Goal: Information Seeking & Learning: Learn about a topic

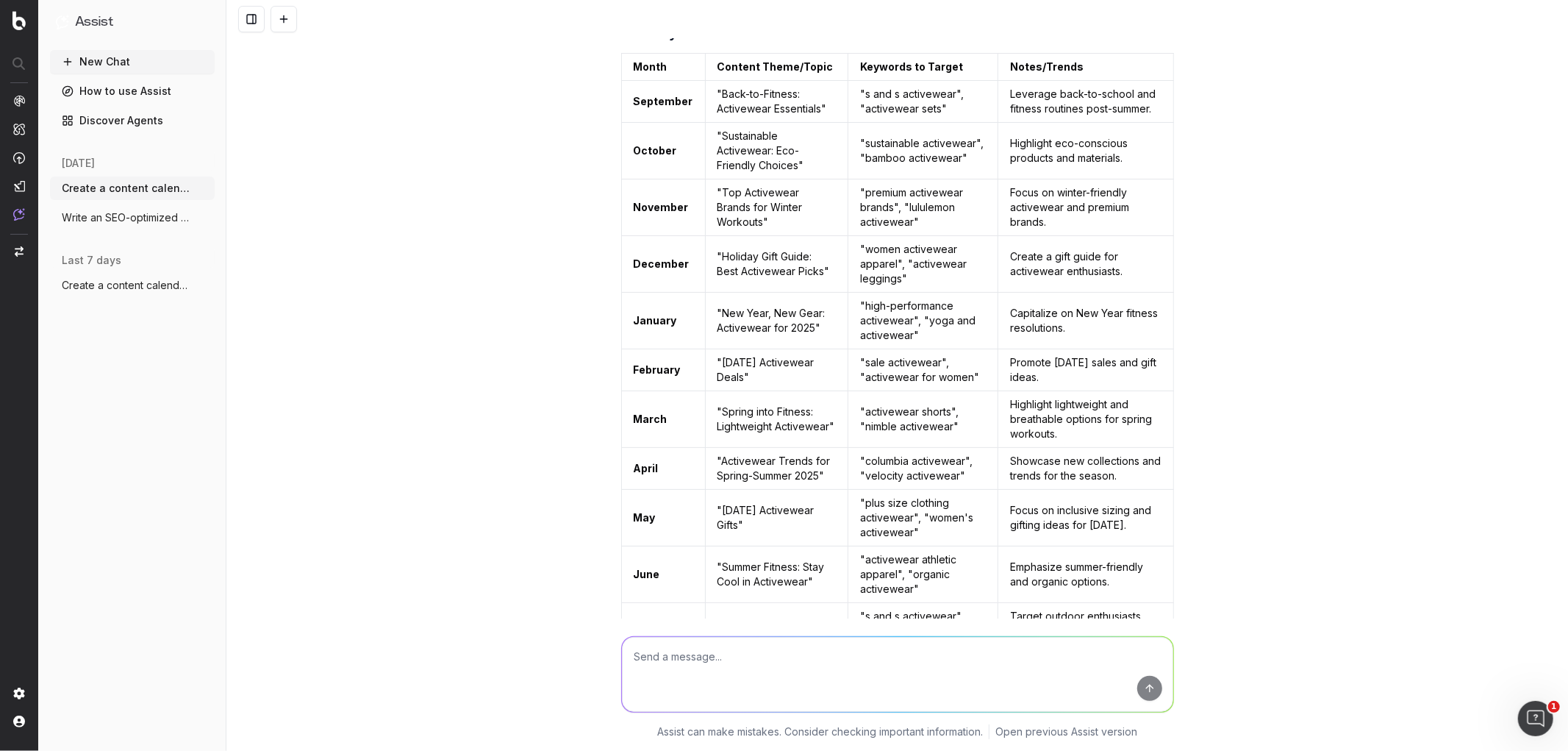
scroll to position [138, 0]
drag, startPoint x: 709, startPoint y: 194, endPoint x: 803, endPoint y: 210, distance: 95.4
click at [803, 210] on td ""Top Activewear Brands for Winter Workouts"" at bounding box center [777, 208] width 144 height 56
copy td "Top Activewear Brands for Winter Workouts"
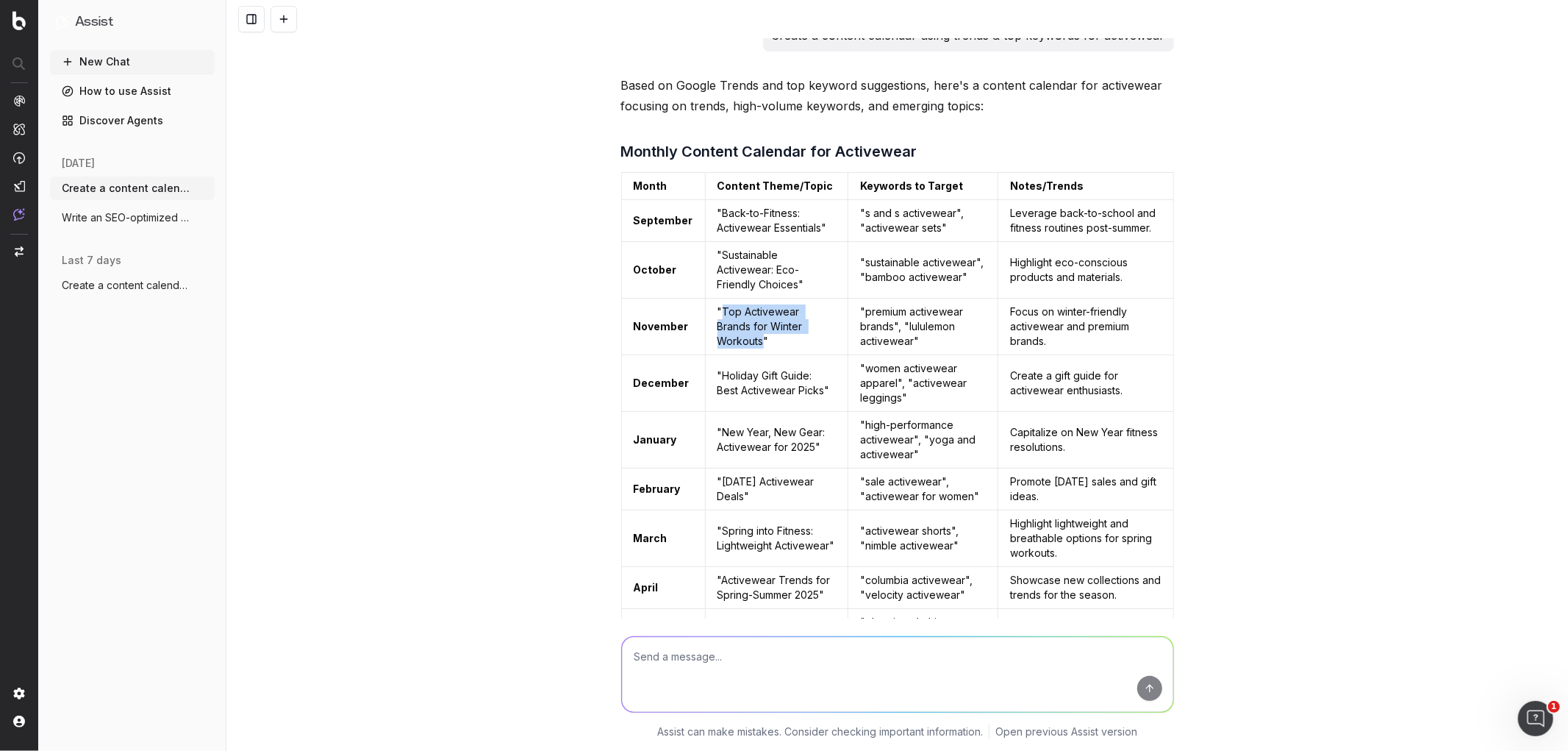
scroll to position [0, 0]
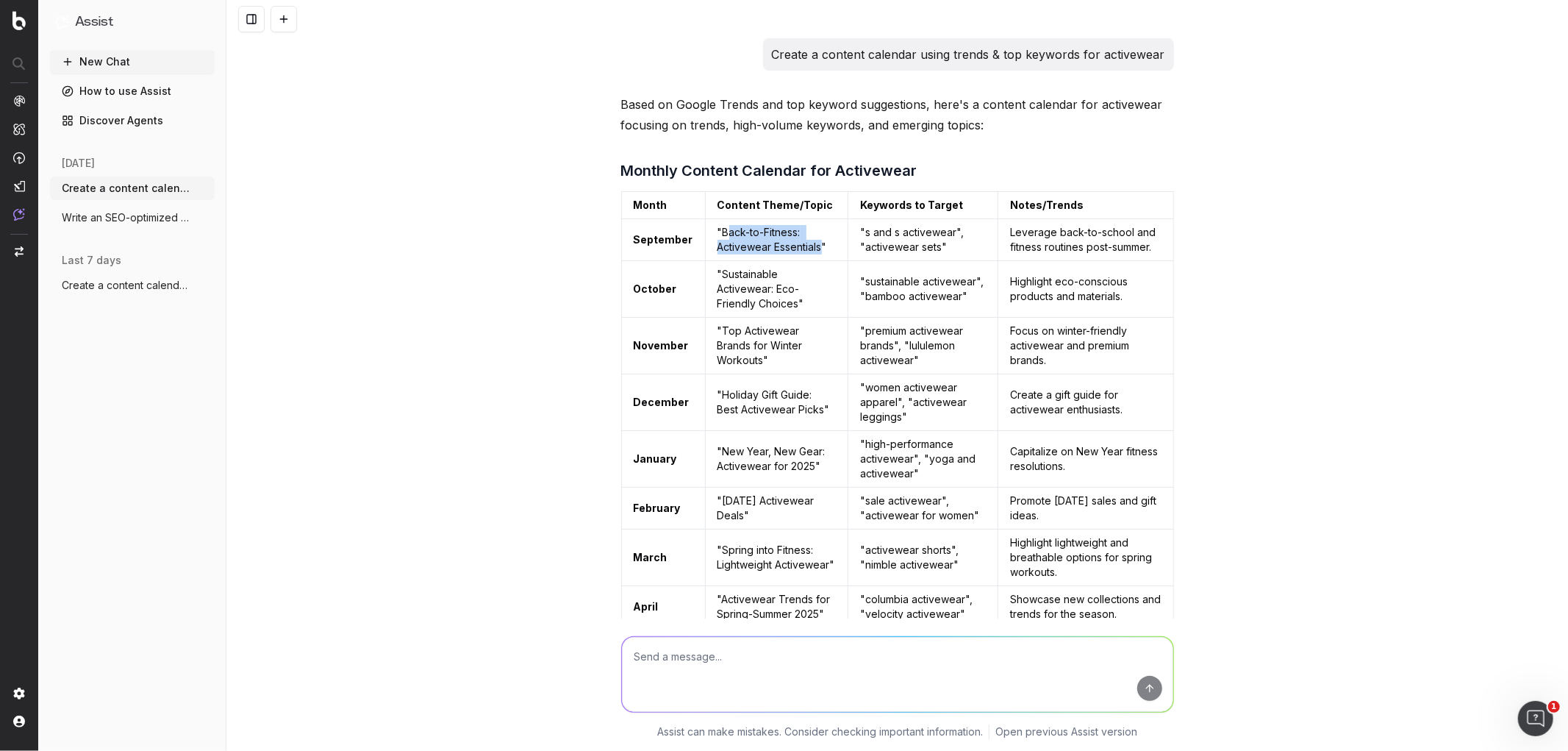
drag, startPoint x: 811, startPoint y: 245, endPoint x: 729, endPoint y: 223, distance: 84.9
click at [723, 228] on td ""Back-to-Fitness: Activewear Essentials"" at bounding box center [777, 240] width 144 height 42
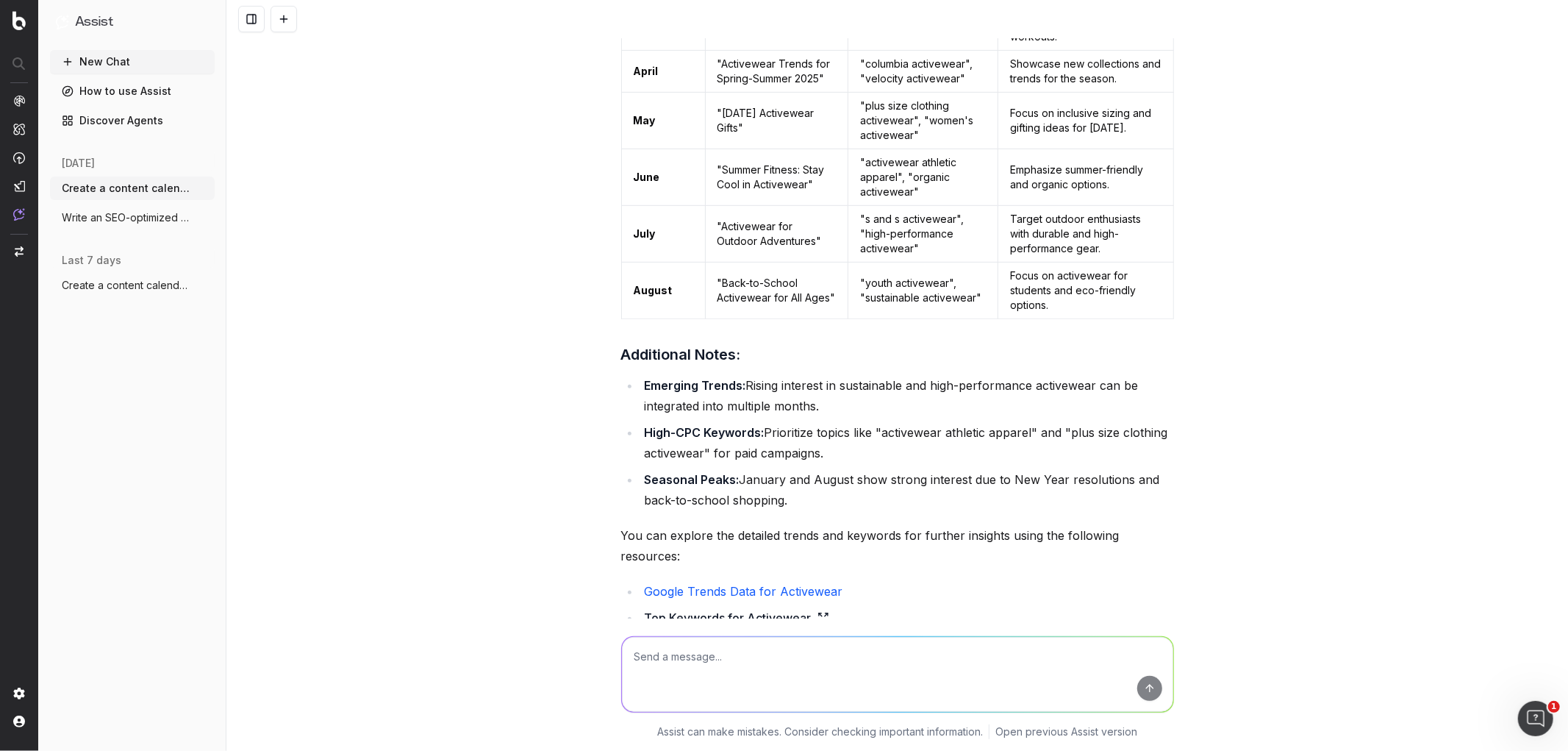
scroll to position [675, 0]
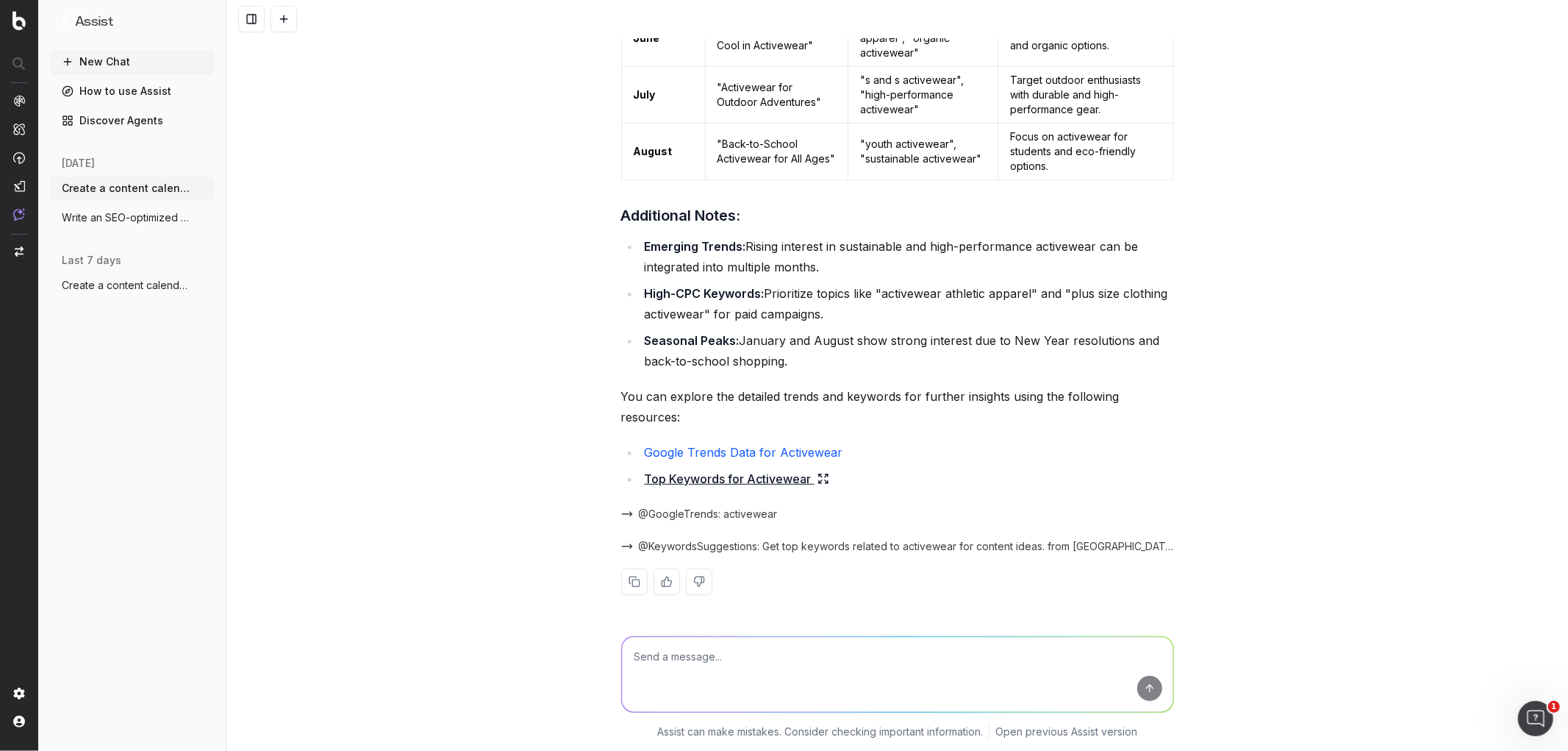
click at [666, 641] on textarea at bounding box center [897, 674] width 552 height 75
type textarea "now around transeasonal dressing"
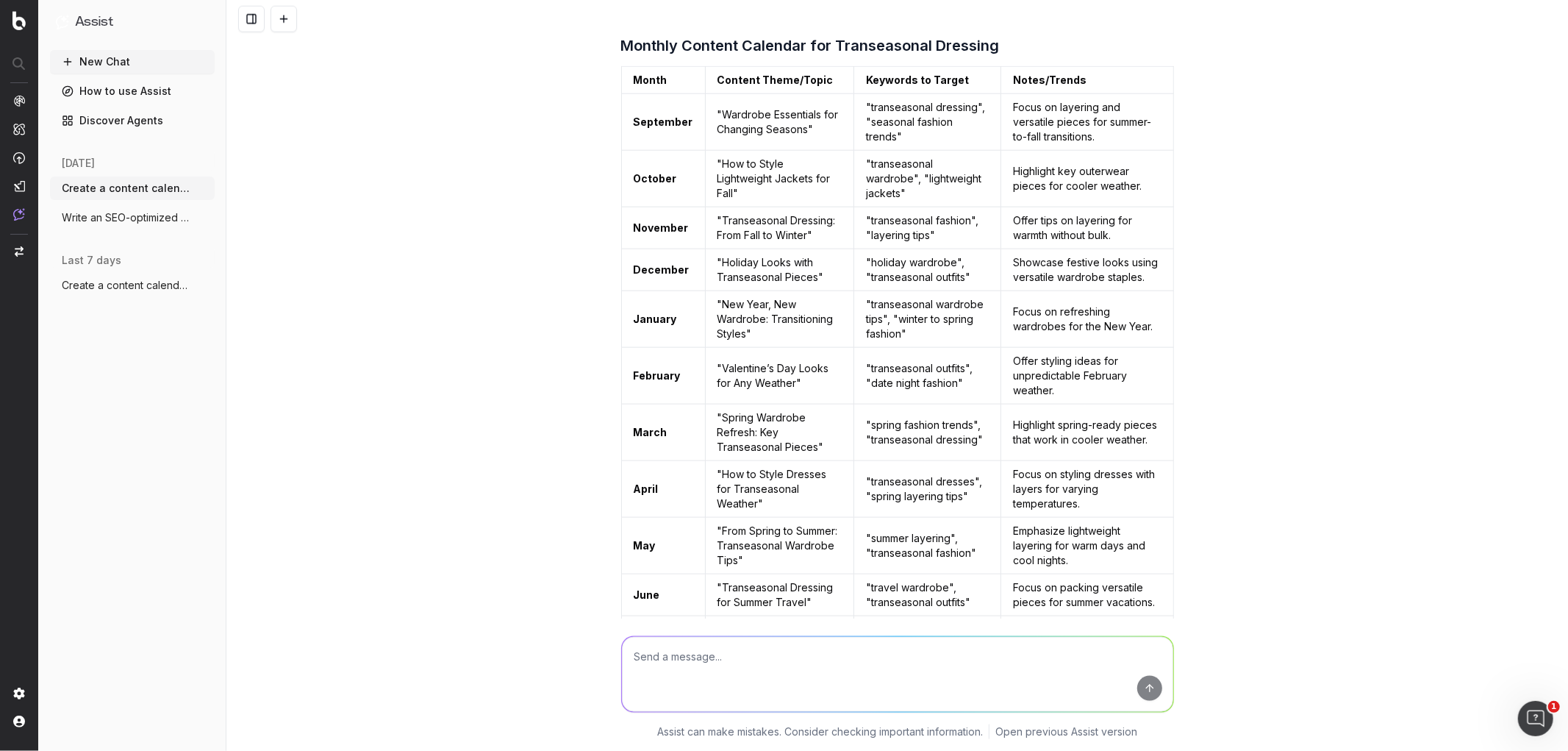
scroll to position [1381, 0]
drag, startPoint x: 713, startPoint y: 109, endPoint x: 798, endPoint y: 130, distance: 87.6
click at [798, 130] on td ""Wardrobe Essentials for Changing Seasons"" at bounding box center [780, 121] width 150 height 56
copy td "Wardrobe Essentials for Changing Seasons"
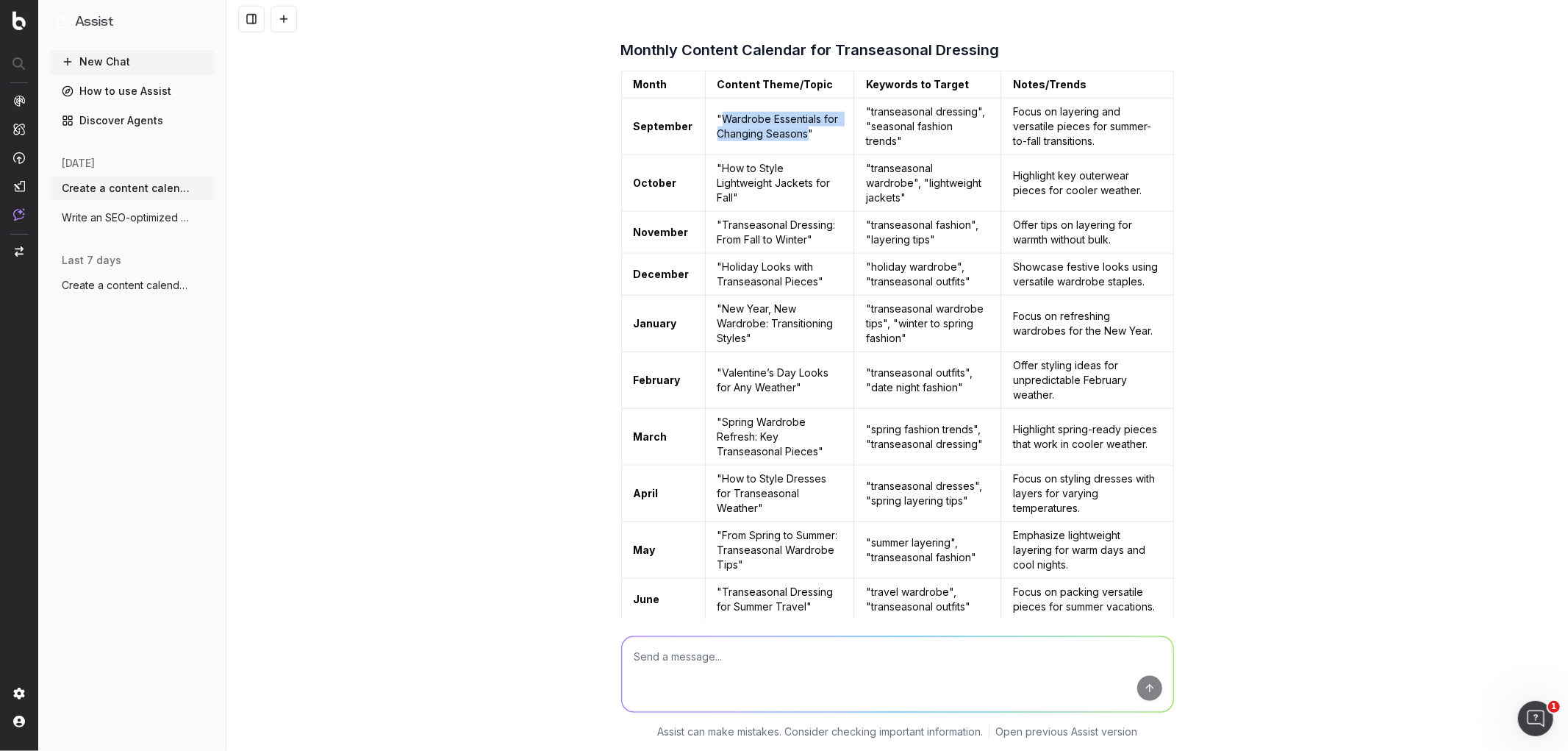
scroll to position [1358, 0]
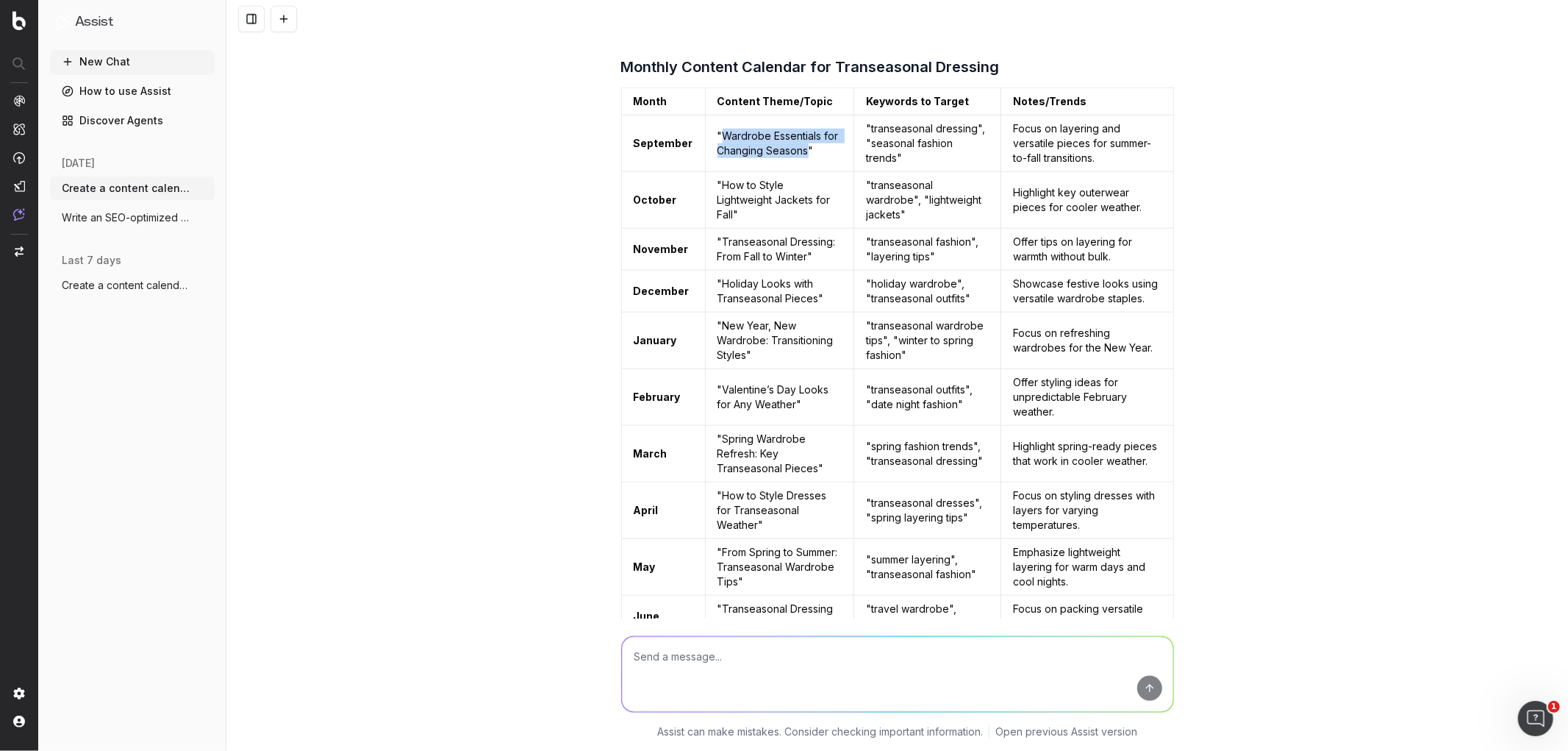
copy td "Wardrobe Essentials for Changing Seasons"
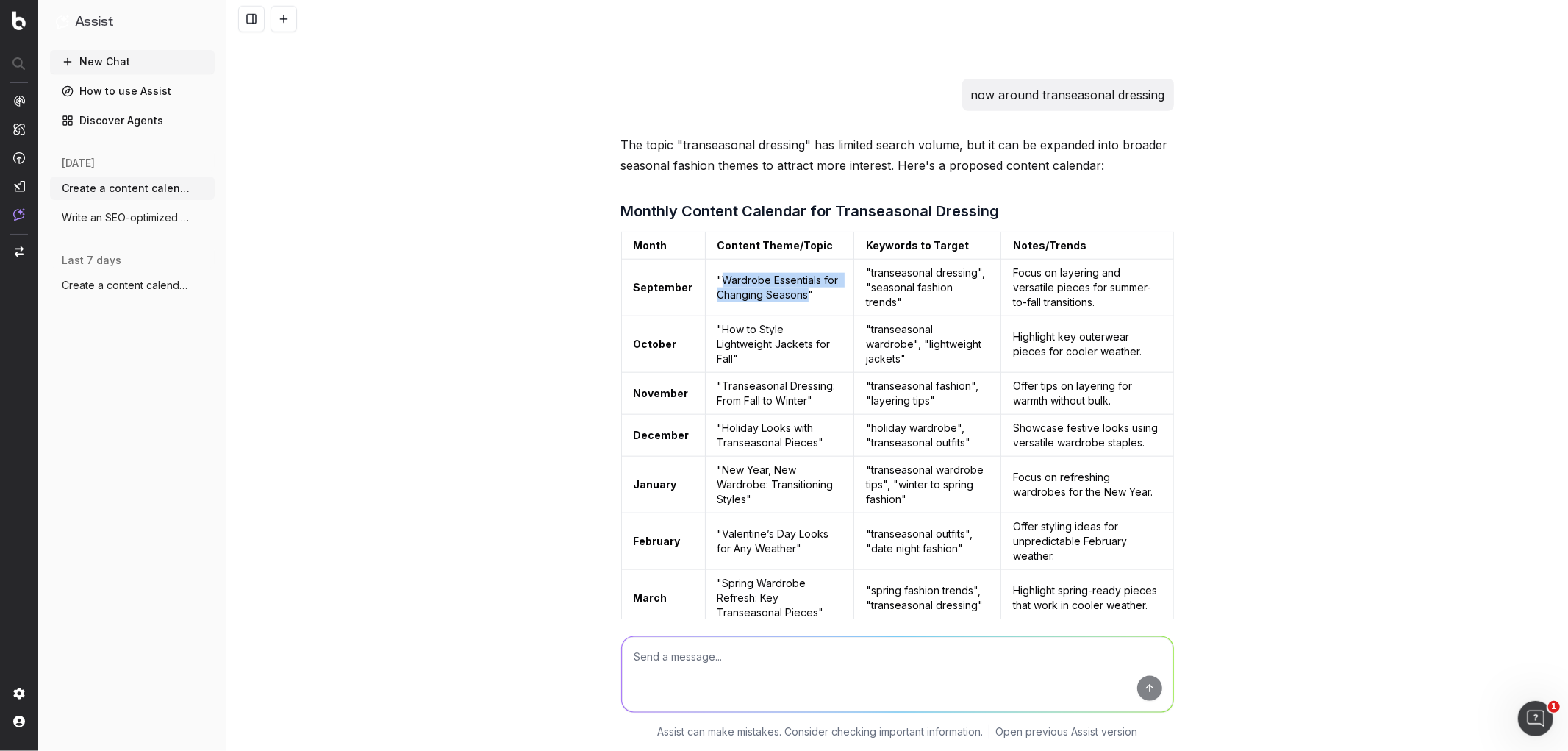
scroll to position [1874, 0]
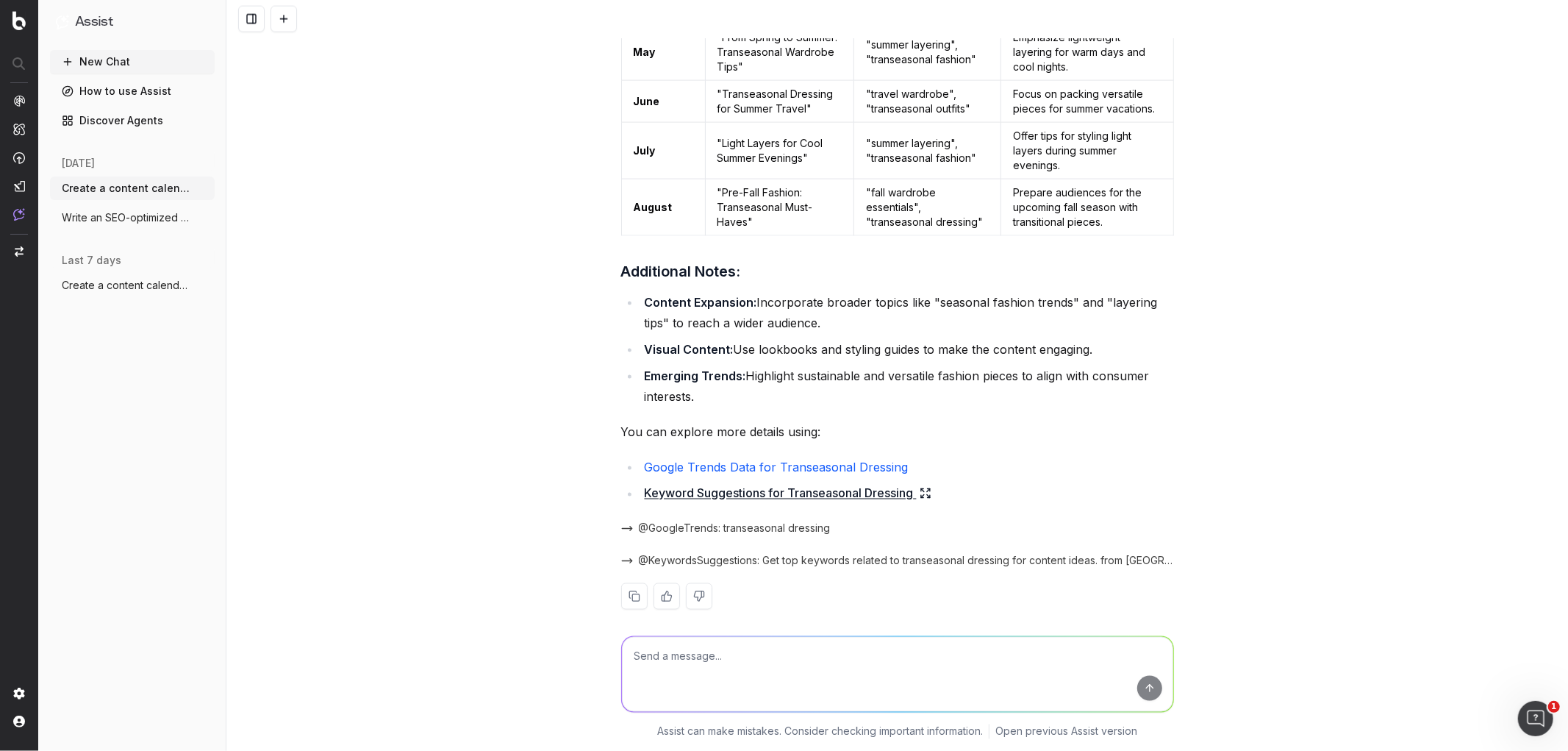
click at [752, 668] on textarea at bounding box center [897, 674] width 552 height 75
type textarea "now for party season"
click at [694, 658] on textarea "now for party season" at bounding box center [897, 674] width 552 height 75
click at [744, 667] on textarea "now for party season" at bounding box center [897, 674] width 552 height 75
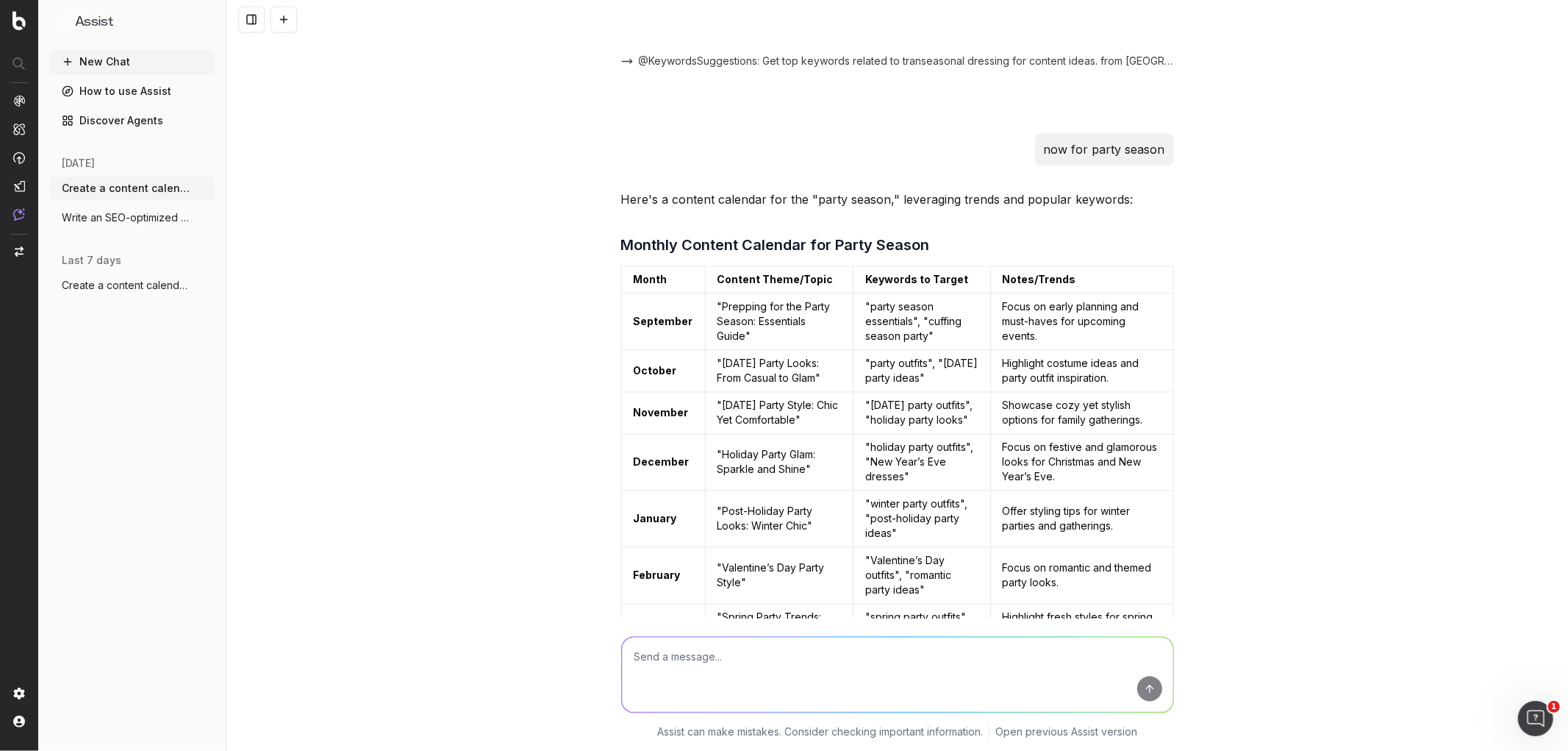
scroll to position [2377, 0]
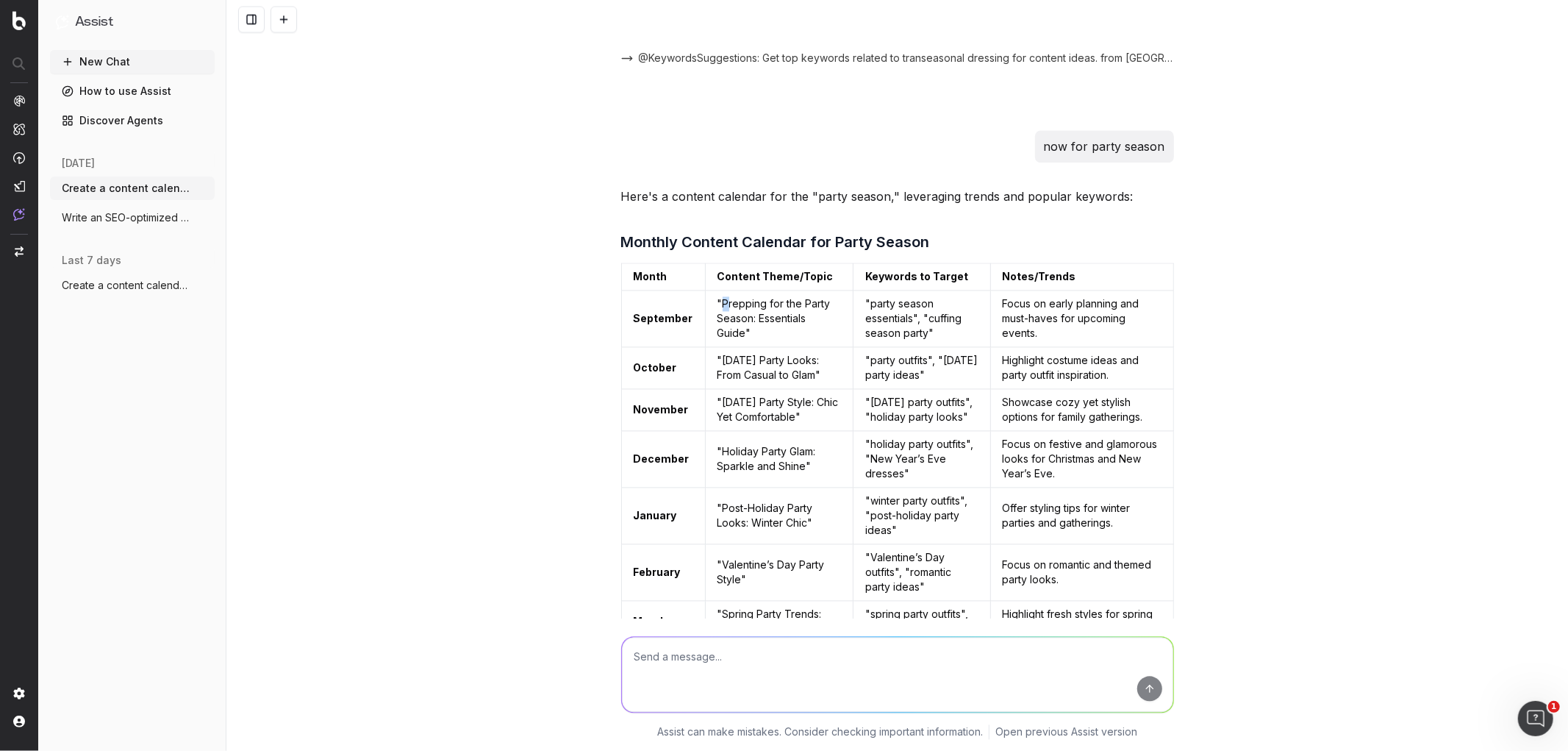
click at [718, 290] on td ""Prepping for the Party Season: Essentials Guide"" at bounding box center [779, 318] width 149 height 56
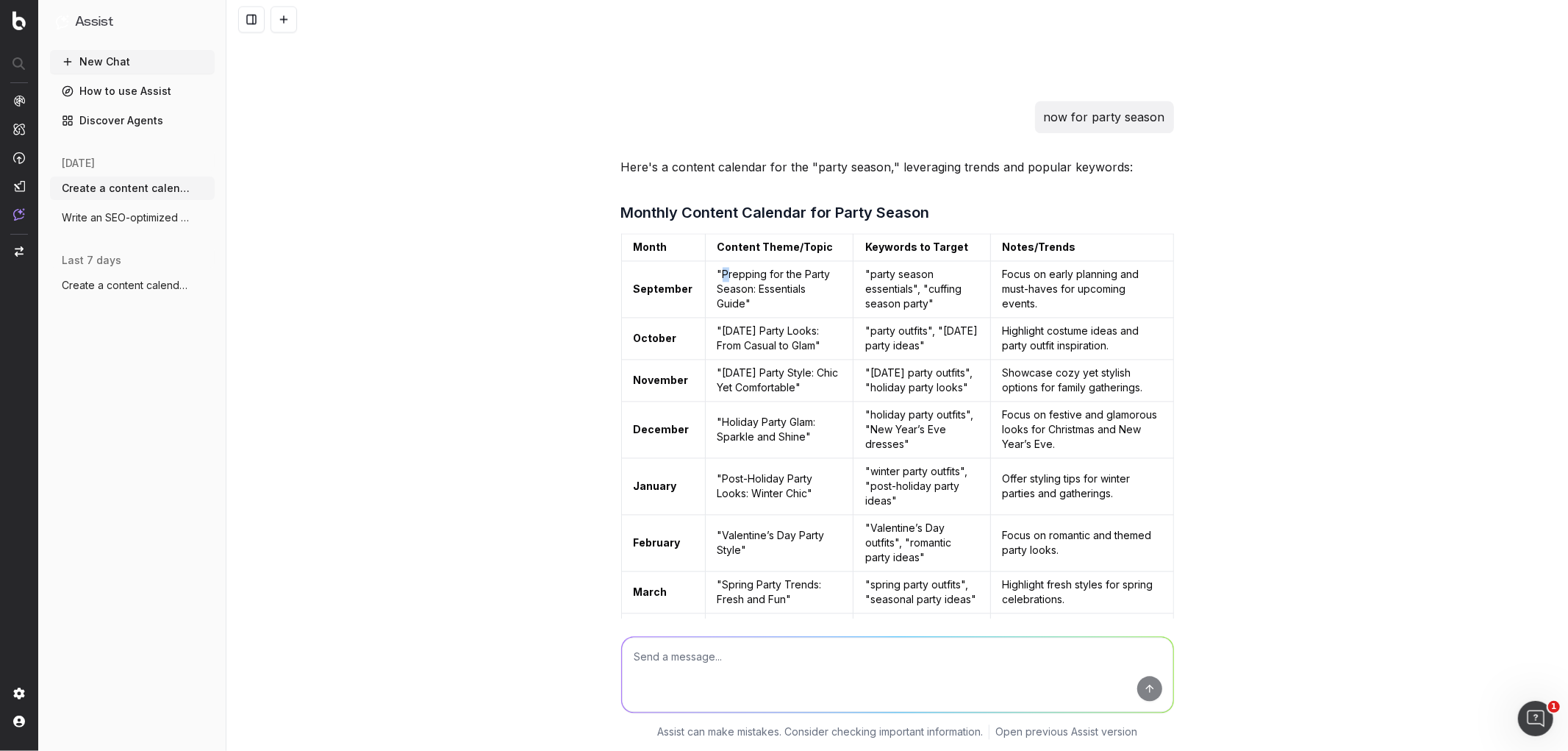
scroll to position [2404, 0]
click at [735, 264] on td ""Prepping for the Party Season: Essentials Guide"" at bounding box center [779, 292] width 149 height 56
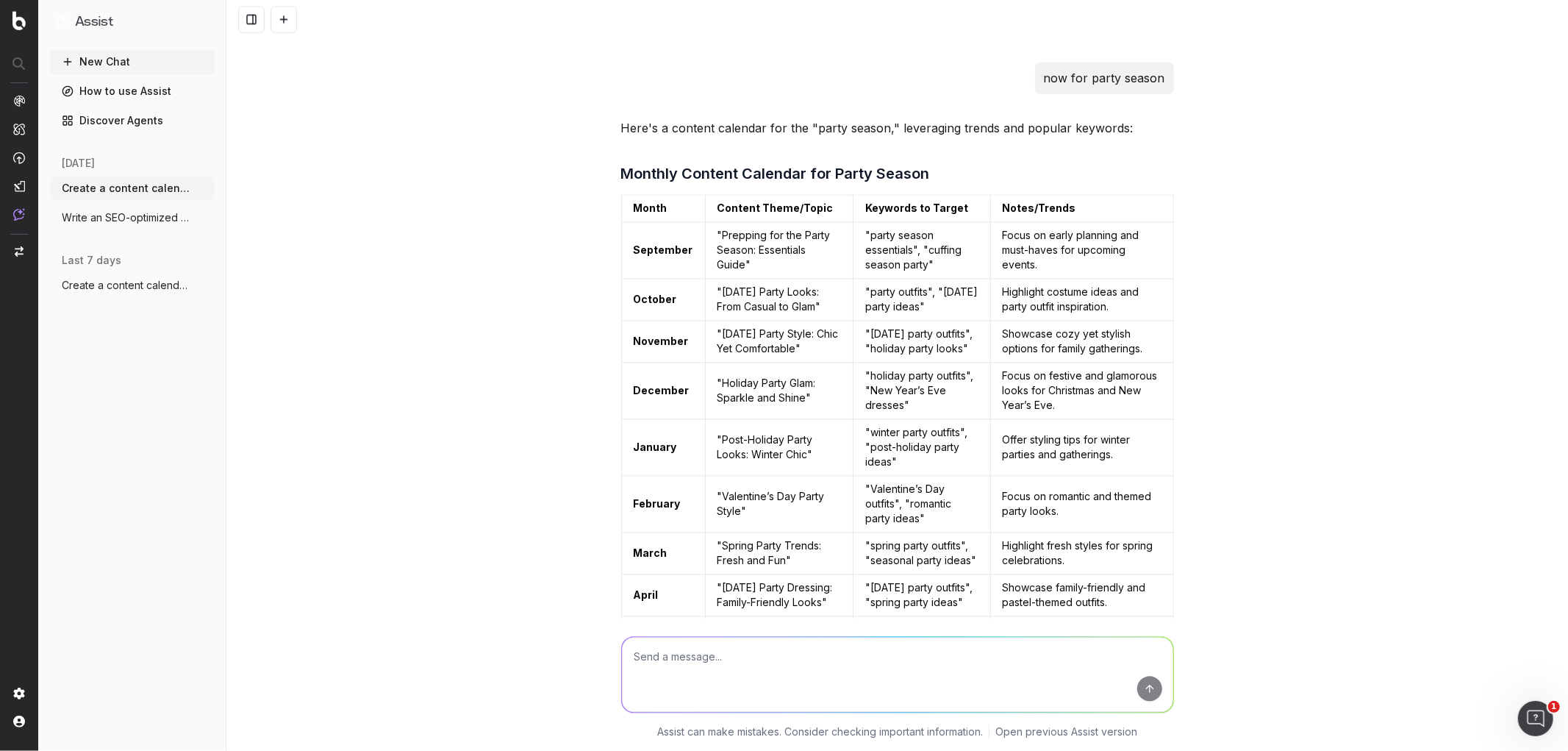
scroll to position [2446, 0]
drag, startPoint x: 711, startPoint y: 376, endPoint x: 796, endPoint y: 390, distance: 86.1
click at [796, 390] on td ""Holiday Party Glam: Sparkle and Shine"" at bounding box center [779, 390] width 149 height 56
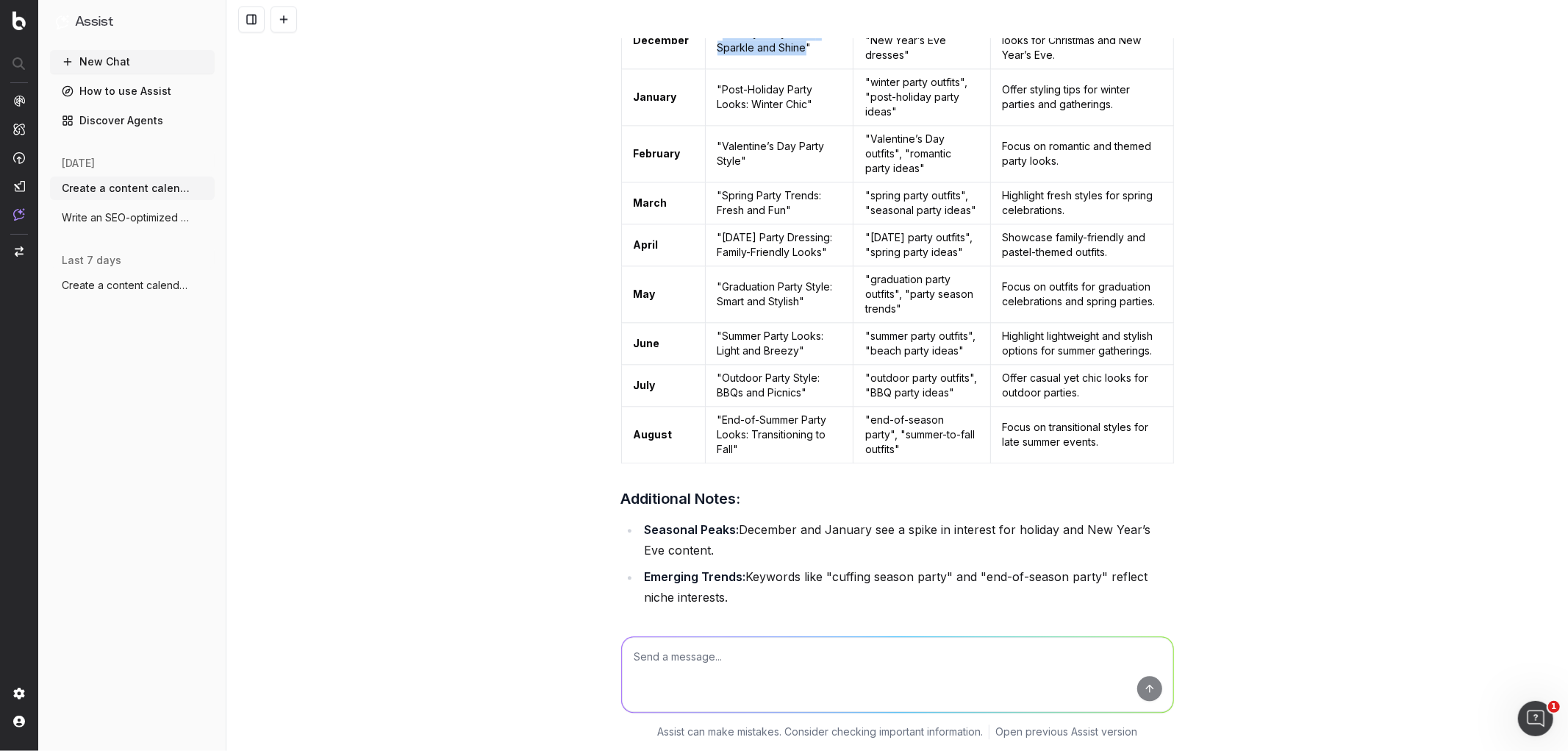
scroll to position [3038, 0]
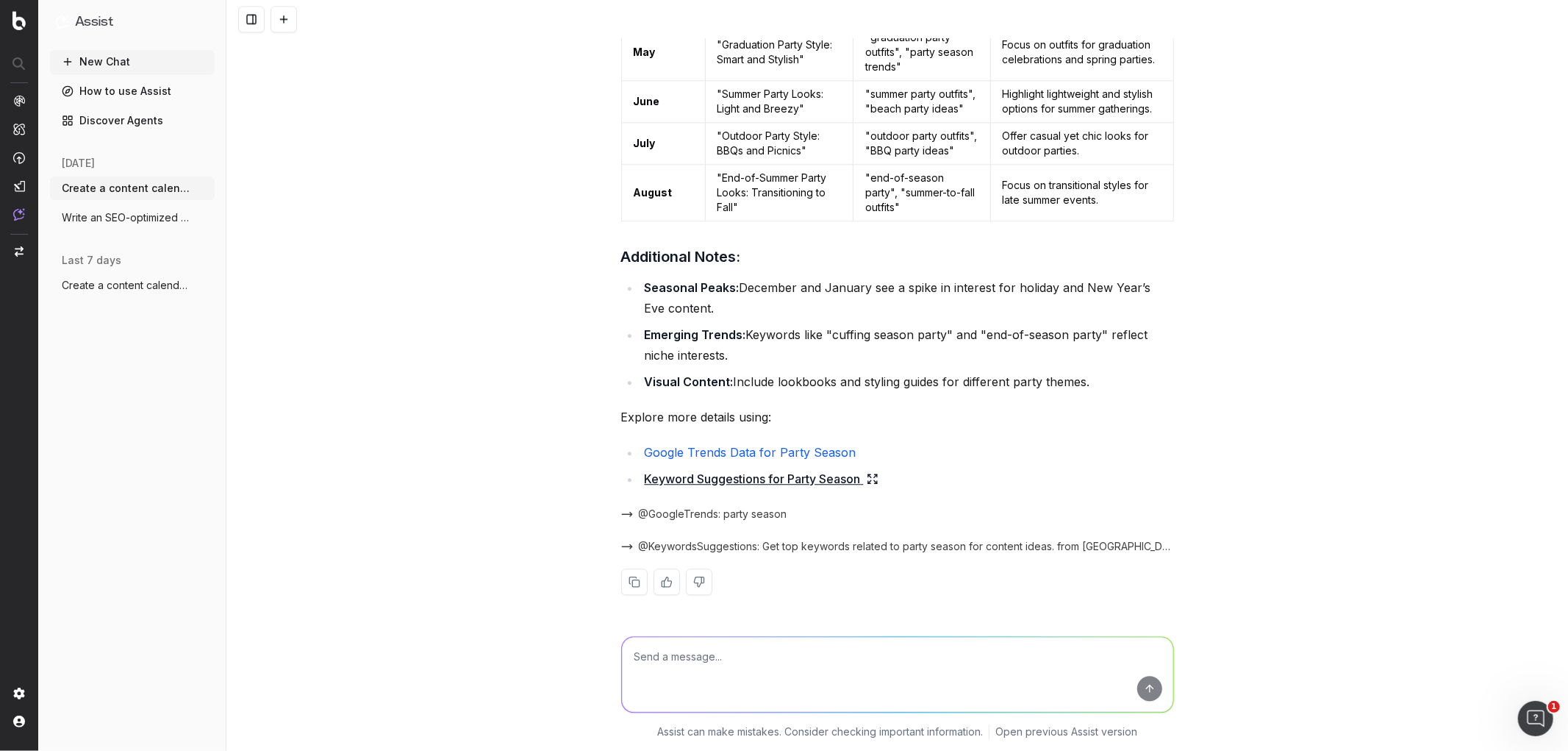
click at [706, 659] on textarea at bounding box center [897, 674] width 552 height 75
type textarea "just for December - Christmas party season"
click at [1149, 693] on button "submit" at bounding box center [1150, 689] width 25 height 25
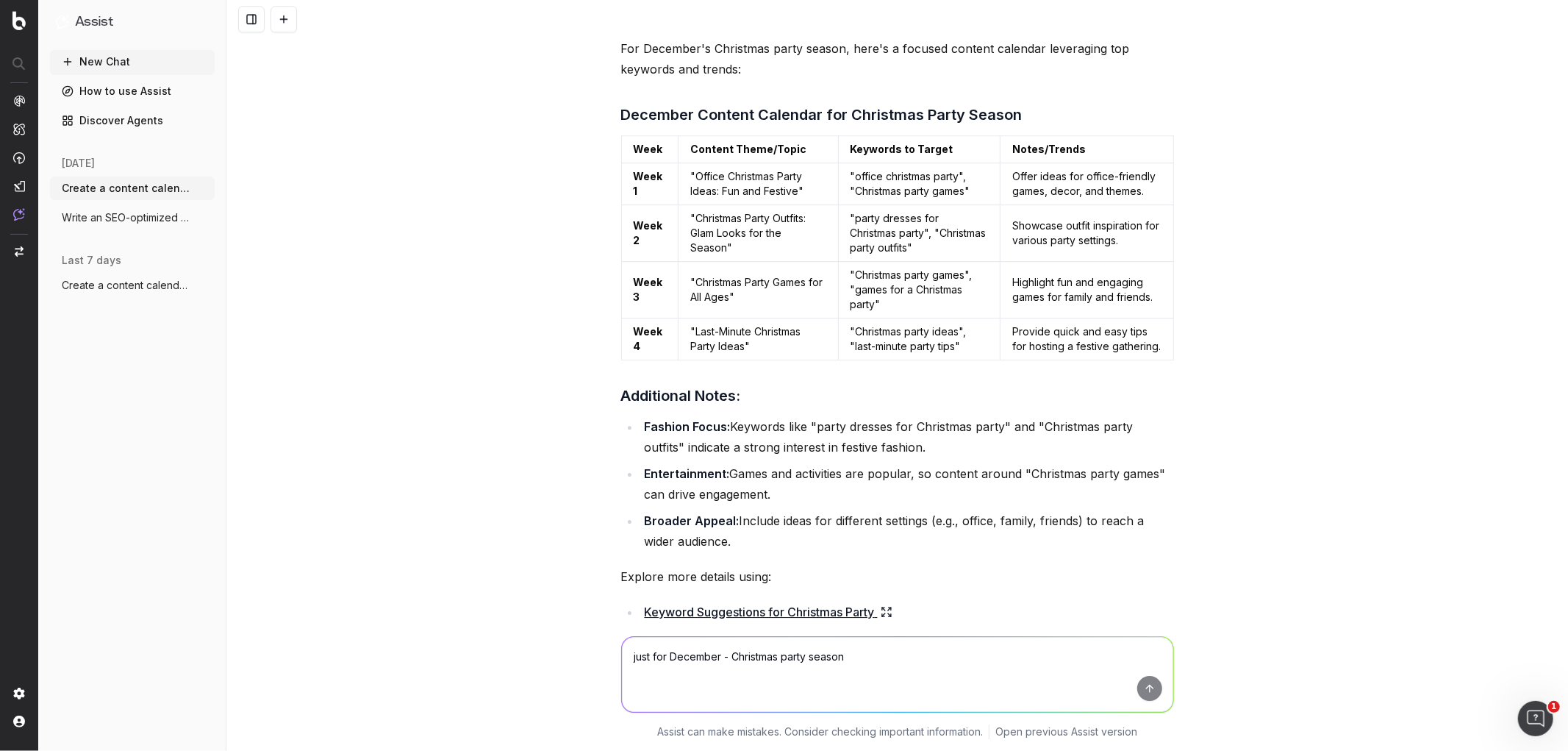
scroll to position [3790, 0]
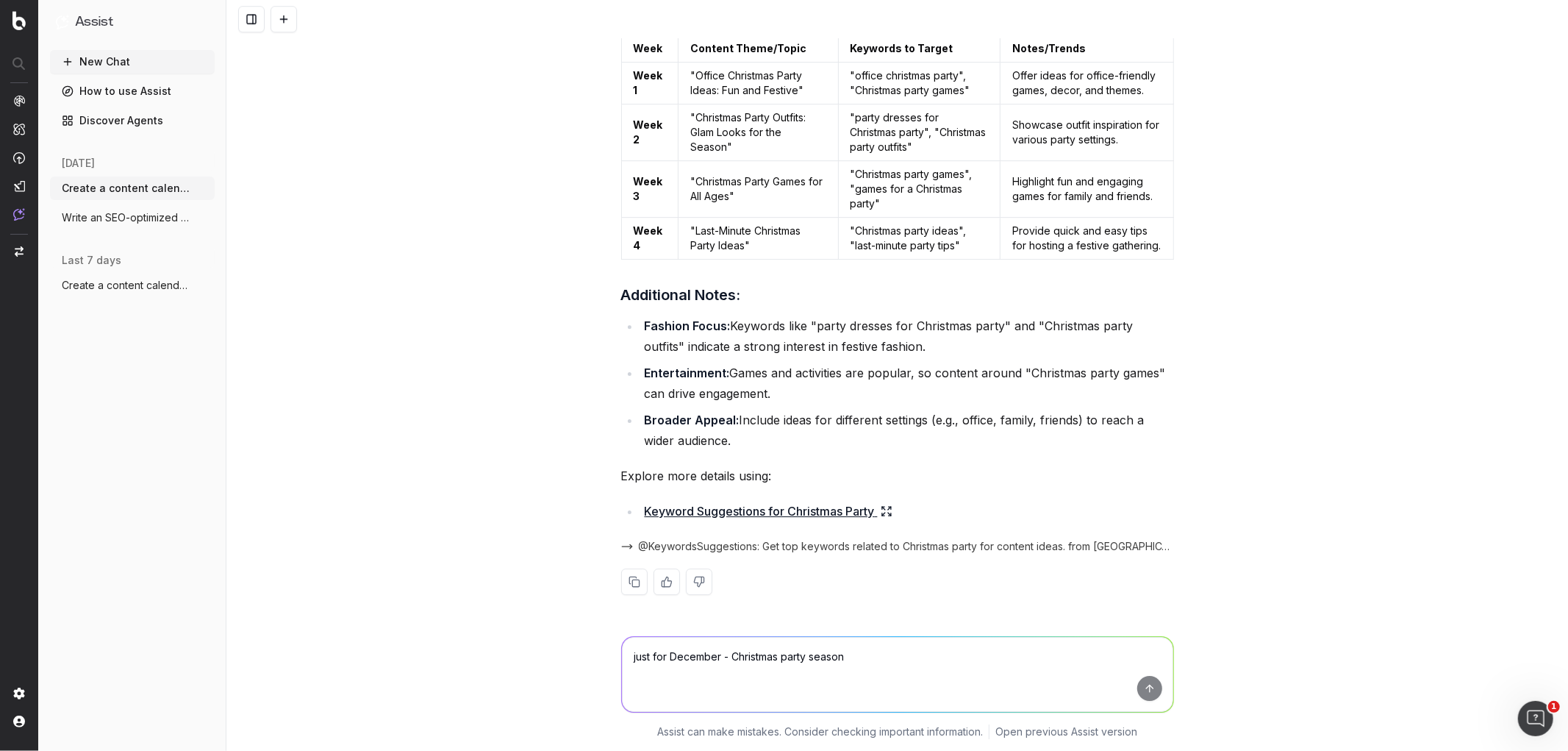
click at [711, 670] on textarea "just for December - Christmas party season" at bounding box center [897, 674] width 552 height 75
type textarea "focus on occasionwear"
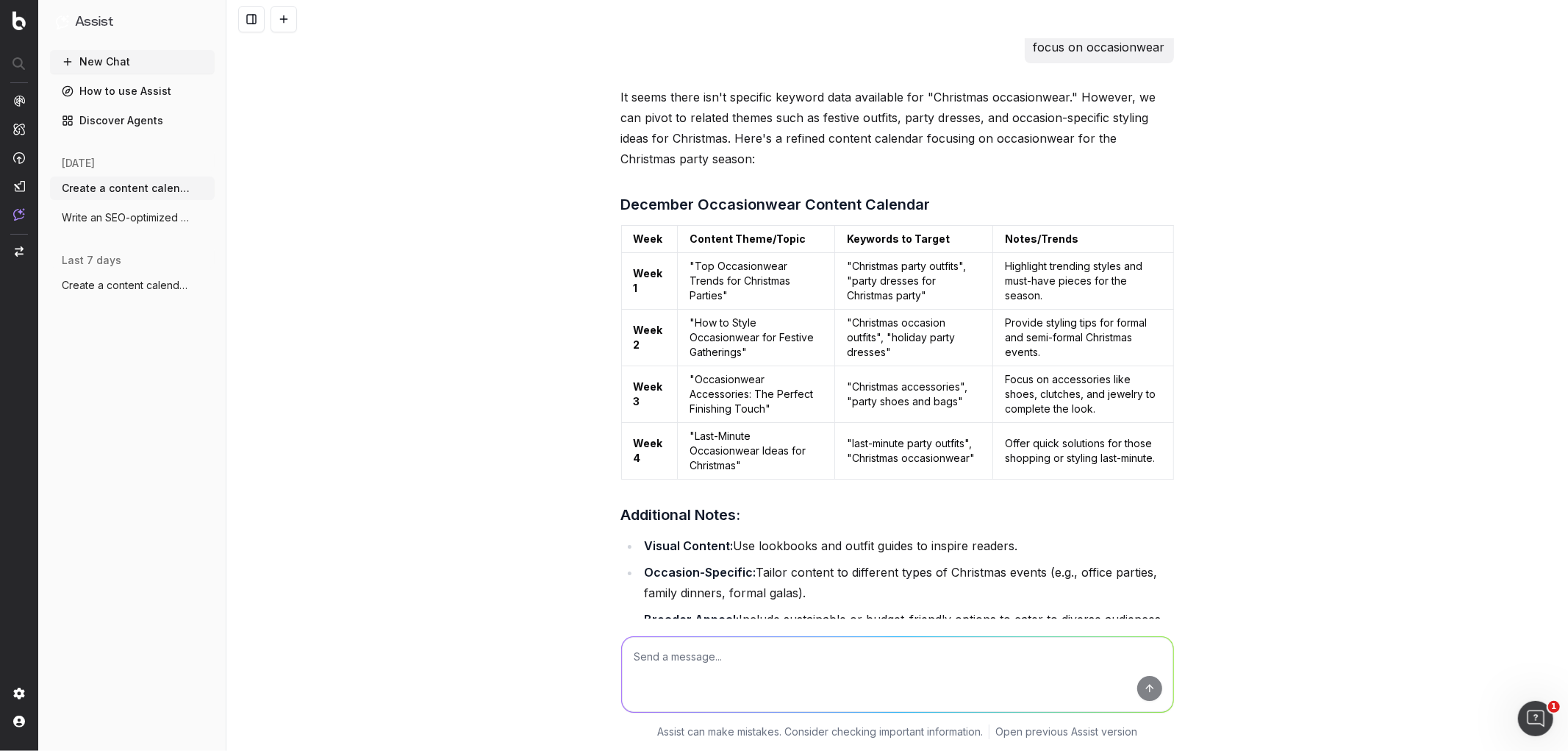
scroll to position [4467, 0]
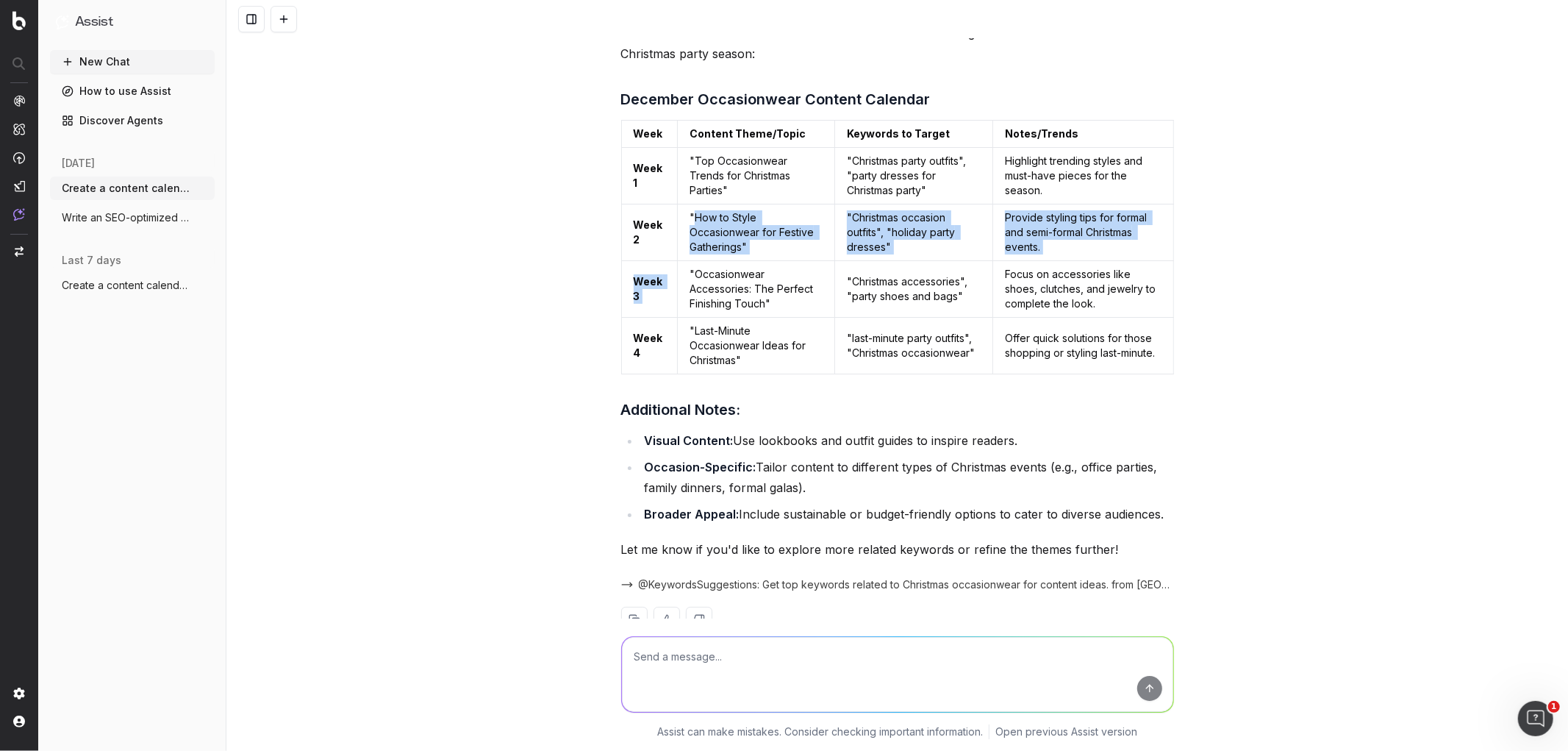
drag, startPoint x: 687, startPoint y: 232, endPoint x: 686, endPoint y: 264, distance: 32.0
click at [686, 261] on td ""How to Style Occasionwear for Festive Gatherings"" at bounding box center [757, 233] width 158 height 56
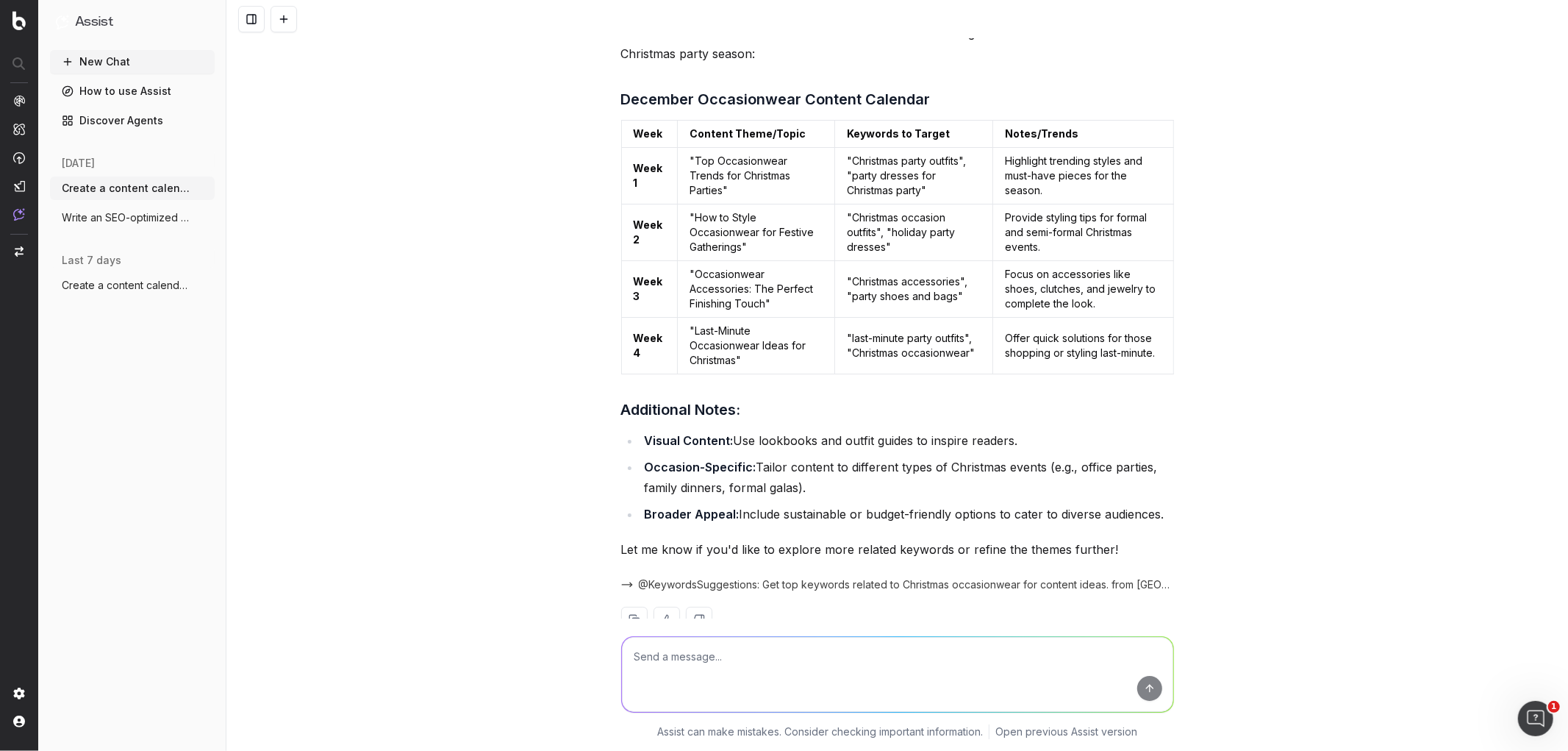
click at [735, 304] on td ""Occasionwear Accessories: The Perfect Finishing Touch"" at bounding box center [757, 290] width 158 height 56
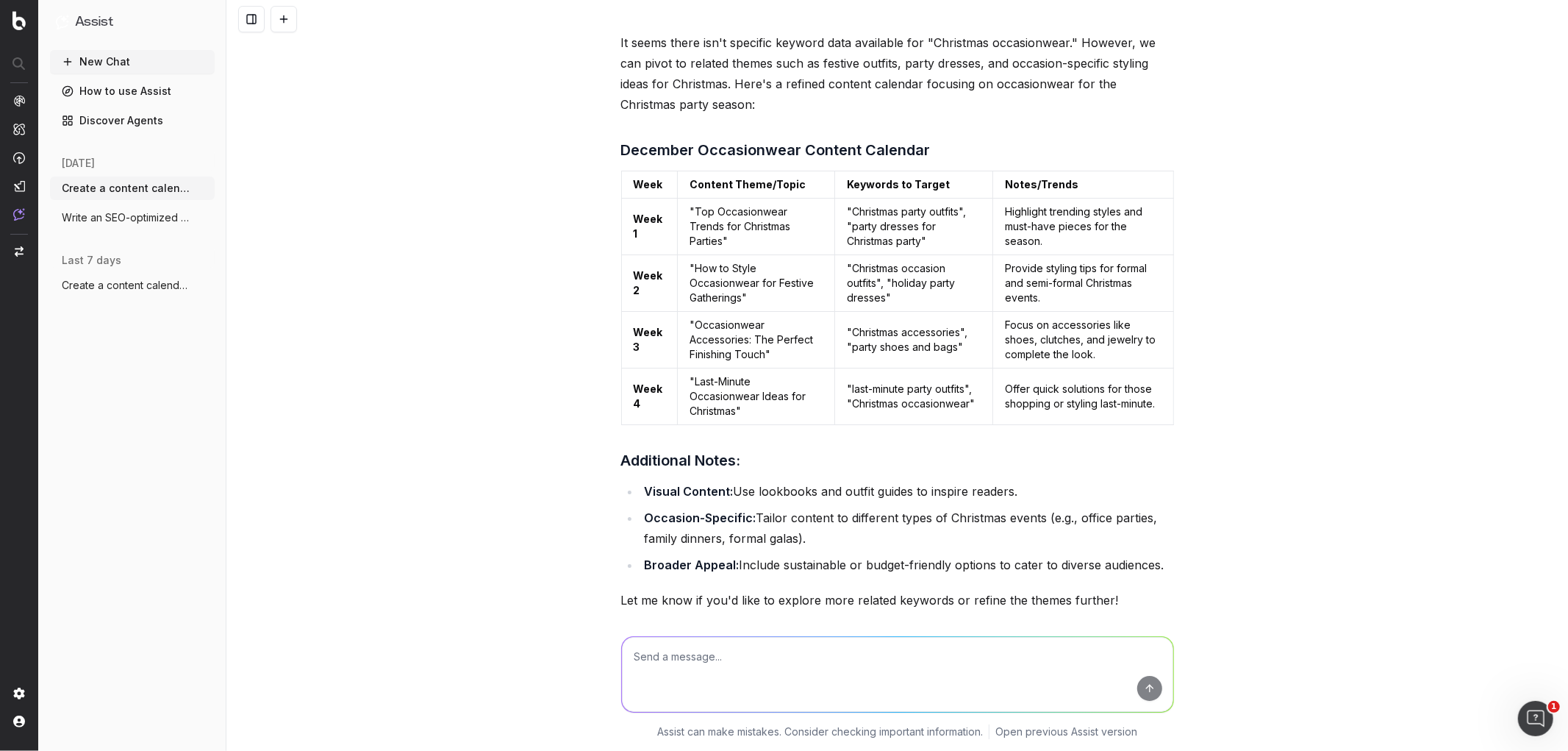
scroll to position [4416, 0]
drag, startPoint x: 762, startPoint y: 370, endPoint x: 688, endPoint y: 340, distance: 79.8
click at [688, 340] on td ""Occasionwear Accessories: The Perfect Finishing Touch"" at bounding box center [757, 341] width 158 height 56
copy td "Occasionwear Accessories: The Perfect Finishing Touch""
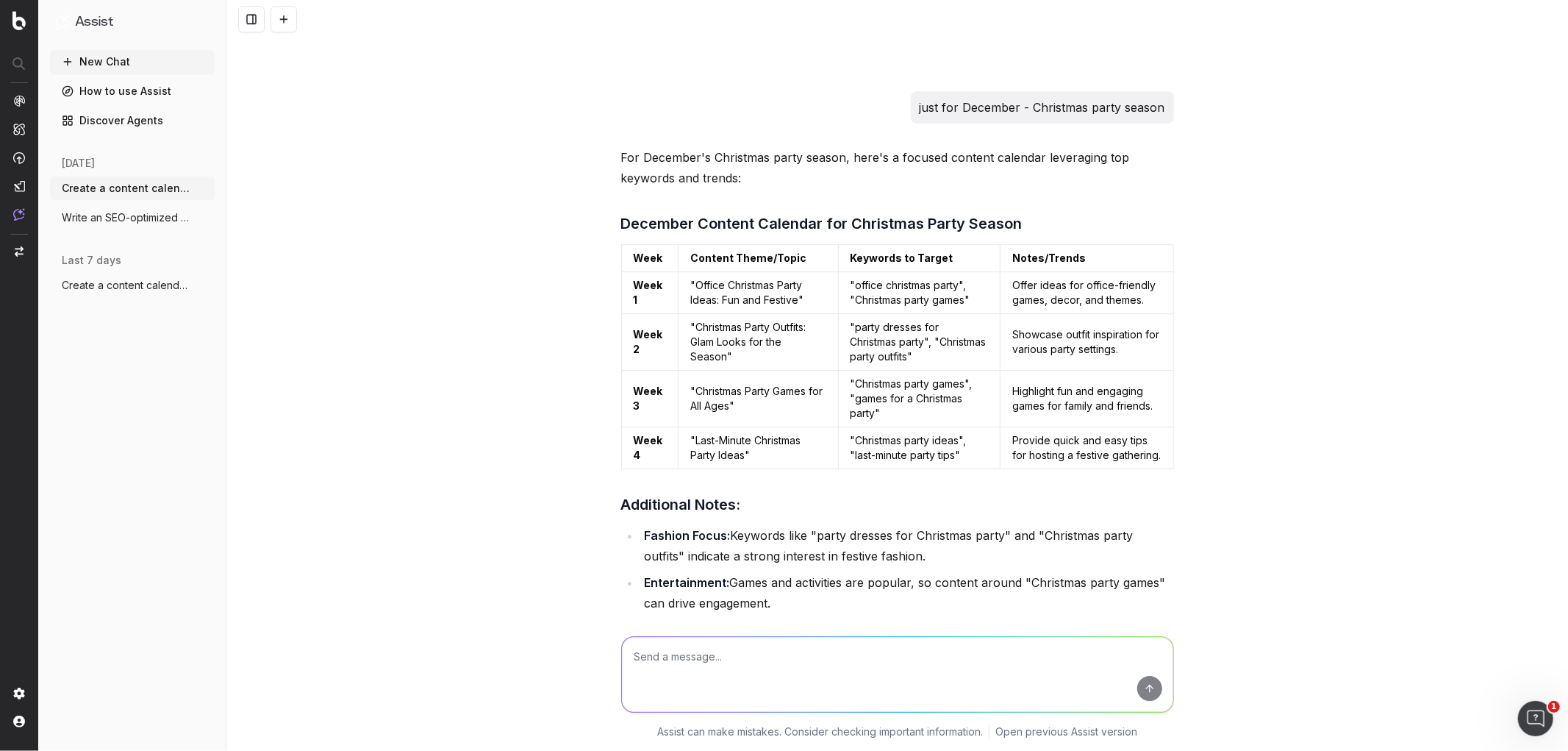
scroll to position [4521, 0]
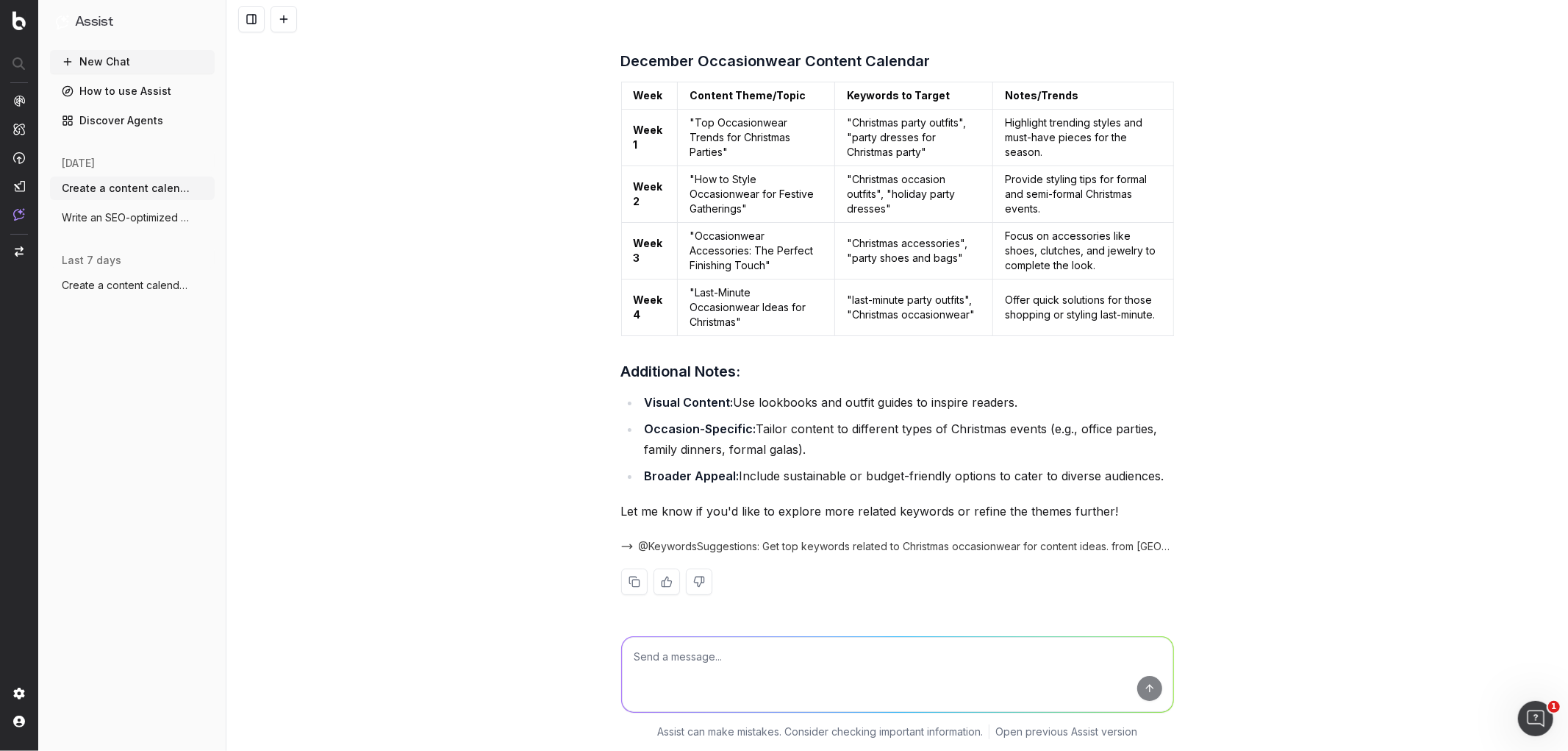
click at [728, 663] on textarea at bounding box center [897, 674] width 552 height 75
click at [759, 656] on textarea at bounding box center [897, 674] width 552 height 75
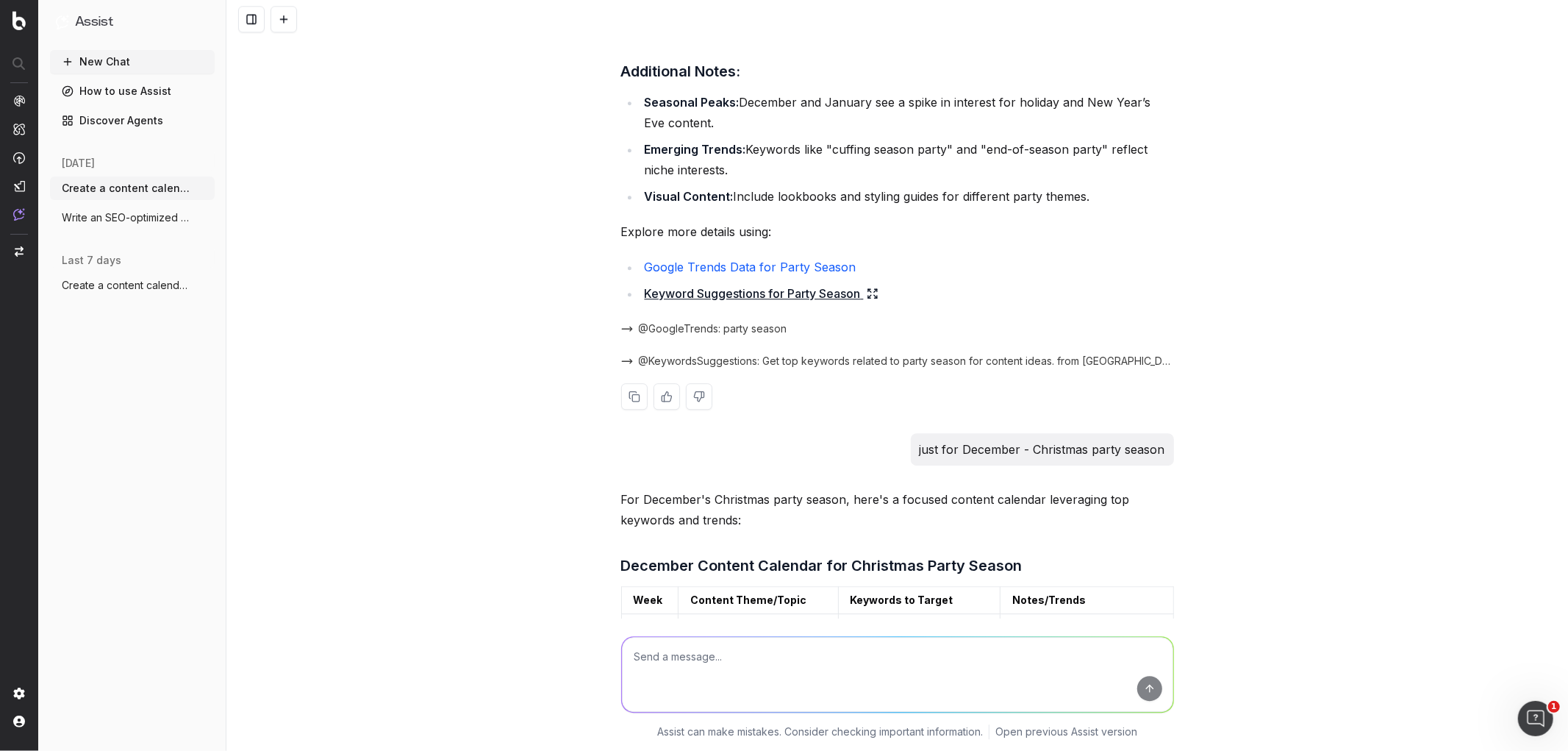
click at [899, 274] on li "Google Trends Data for Party Season" at bounding box center [907, 267] width 534 height 21
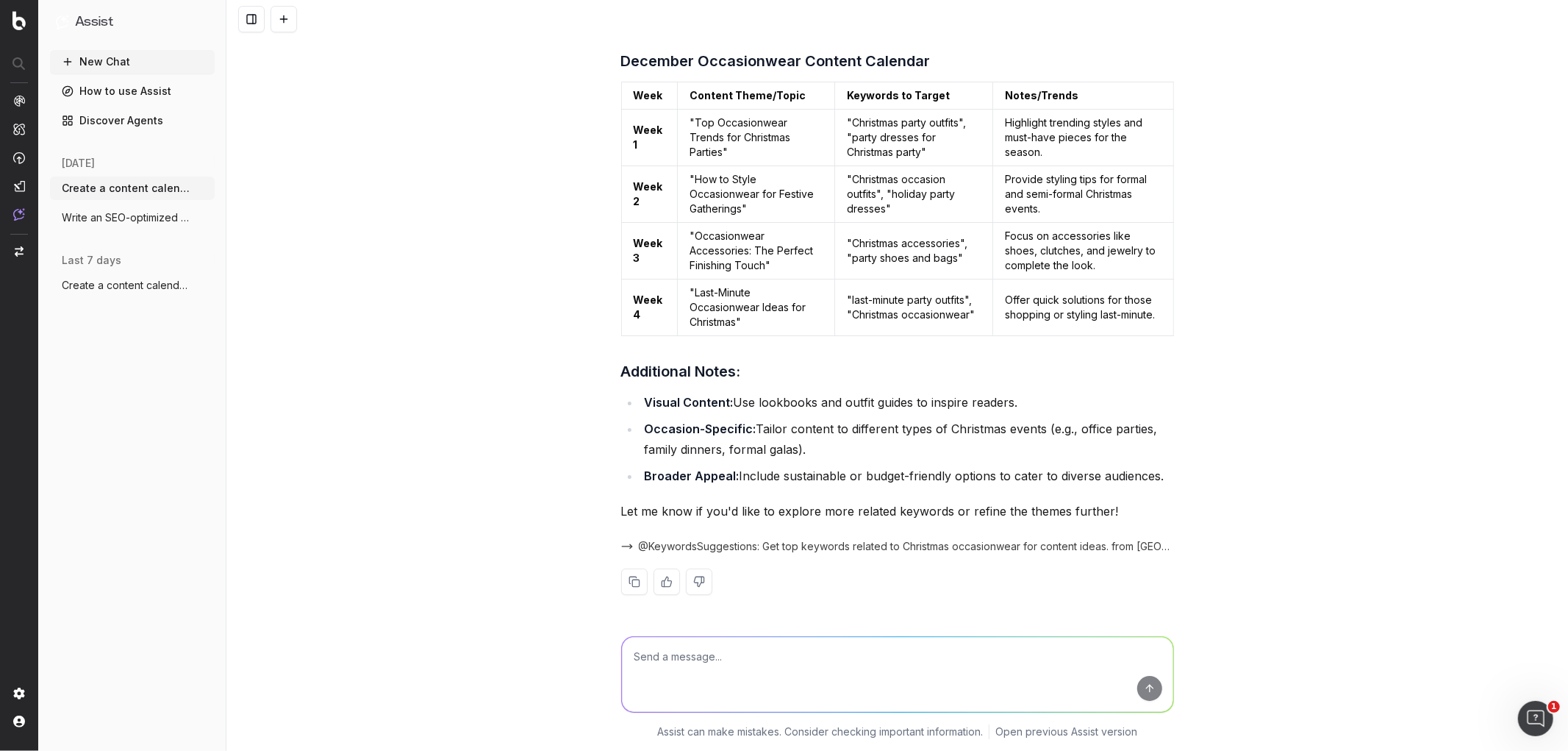
click at [693, 648] on textarea at bounding box center [897, 674] width 552 height 75
type textarea "now for gifting around christmas"
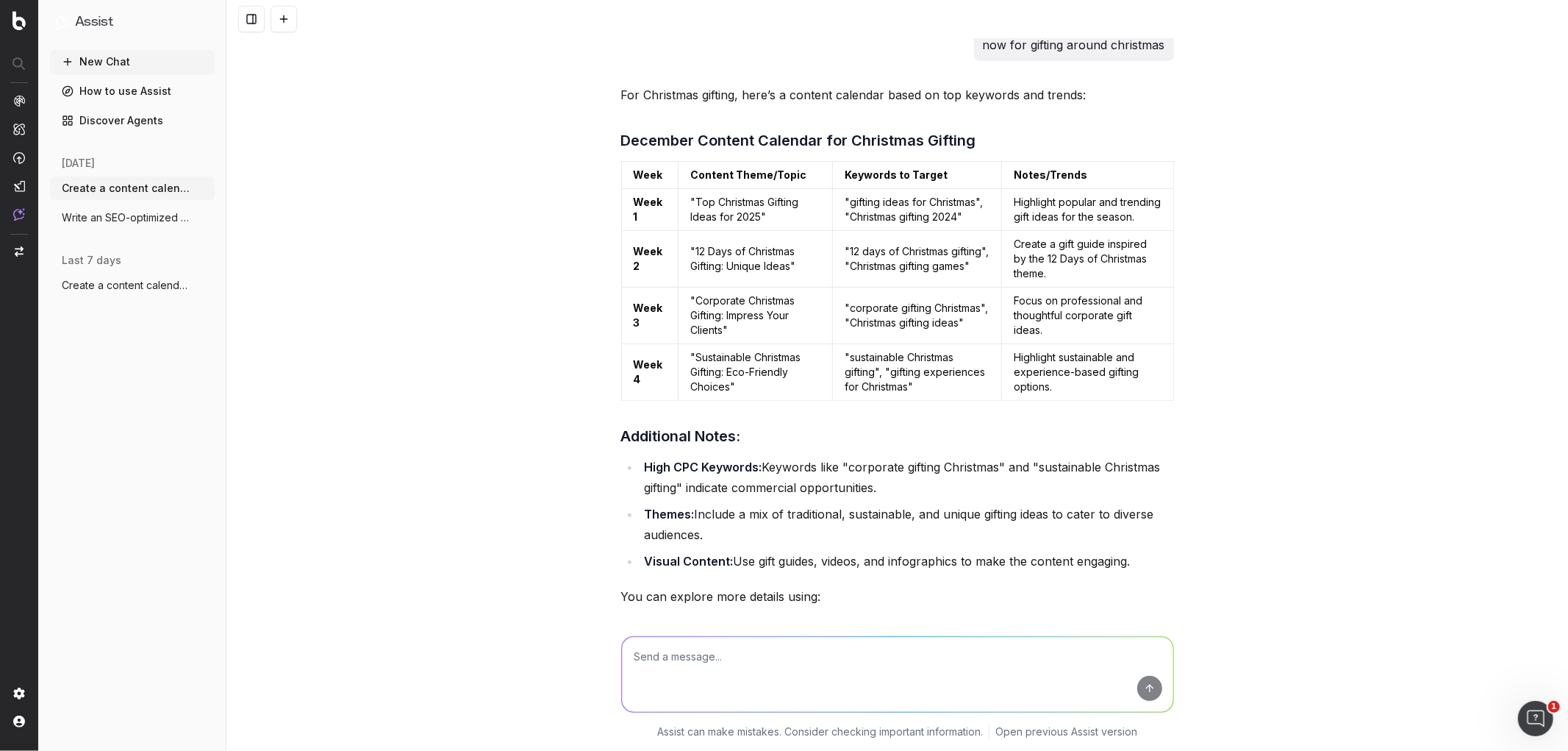
scroll to position [5096, 0]
click at [689, 279] on td ""12 Days of Christmas Gifting: Unique Ideas"" at bounding box center [756, 258] width 155 height 56
click at [778, 287] on td ""12 Days of Christmas Gifting: Unique Ideas"" at bounding box center [756, 258] width 155 height 56
drag, startPoint x: 788, startPoint y: 294, endPoint x: 688, endPoint y: 273, distance: 102.2
click at [688, 273] on td ""12 Days of Christmas Gifting: Unique Ideas"" at bounding box center [756, 258] width 155 height 56
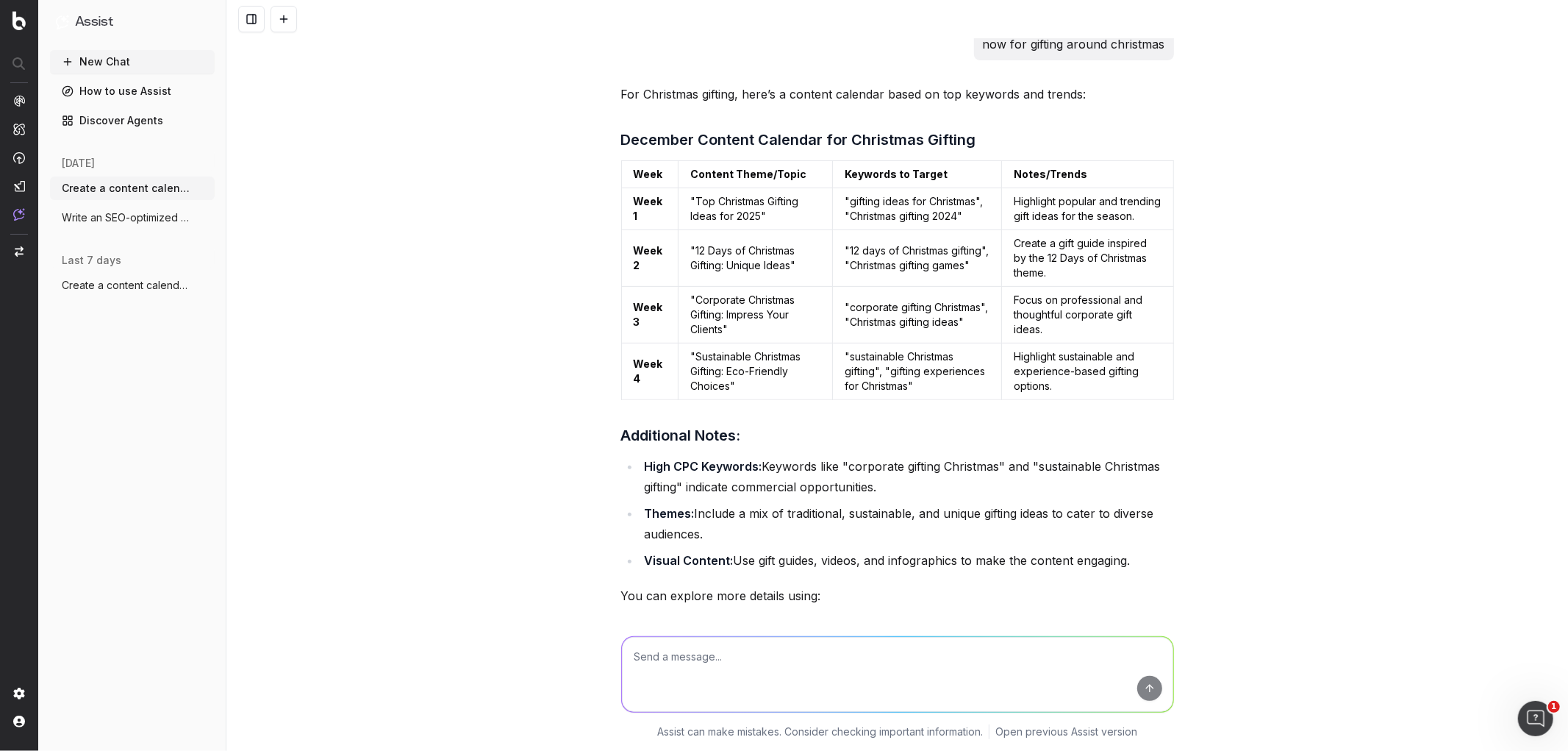
click at [833, 287] on td ""12 days of Christmas gifting", "Christmas gifting games"" at bounding box center [917, 258] width 169 height 56
drag, startPoint x: 783, startPoint y: 295, endPoint x: 689, endPoint y: 277, distance: 95.7
click at [689, 277] on td ""12 Days of Christmas Gifting: Unique Ideas"" at bounding box center [756, 258] width 155 height 56
copy td "12 Days of Christmas Gifting: Unique Ideas"
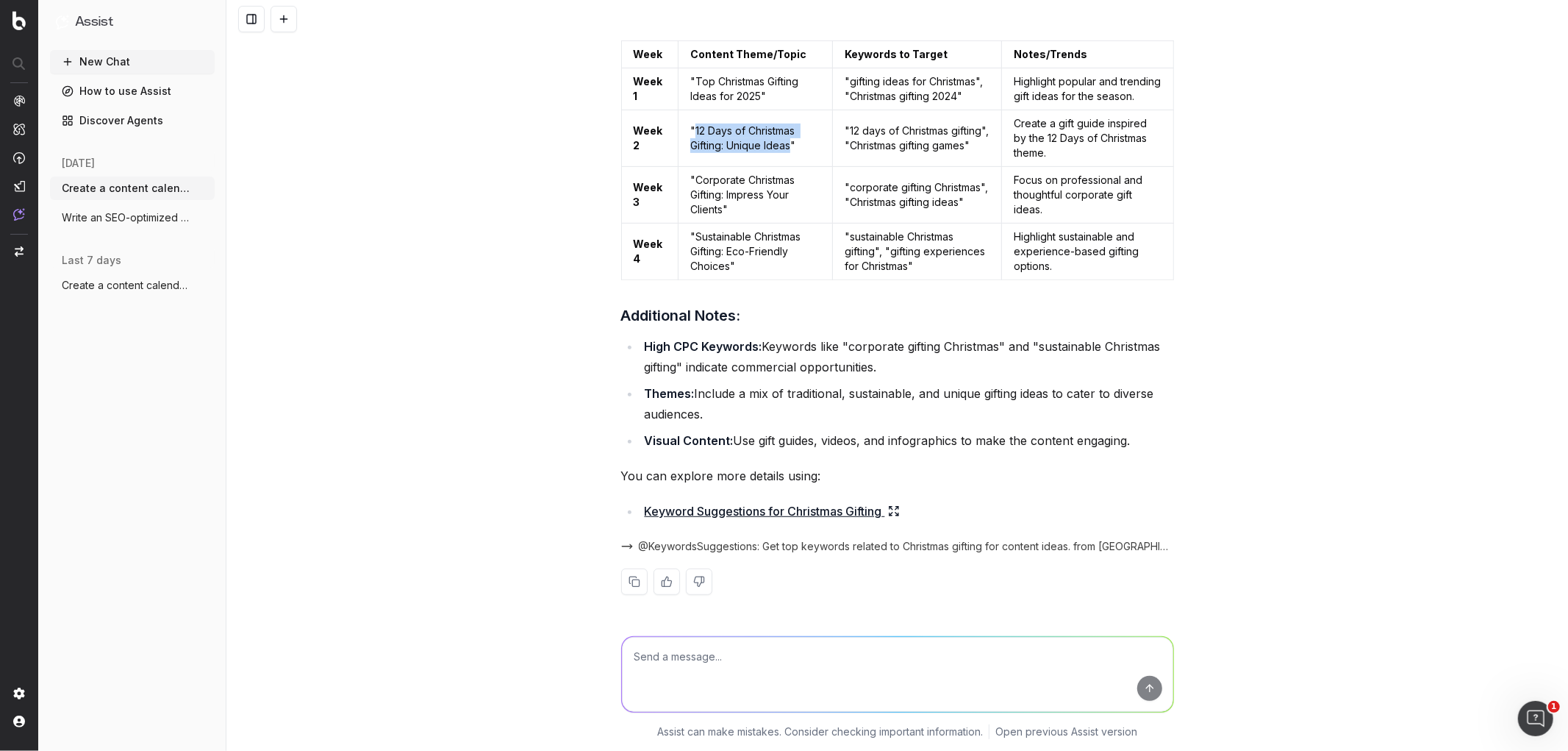
scroll to position [5247, 0]
click at [763, 503] on link "Keyword Suggestions for Christmas Gifting" at bounding box center [772, 511] width 255 height 21
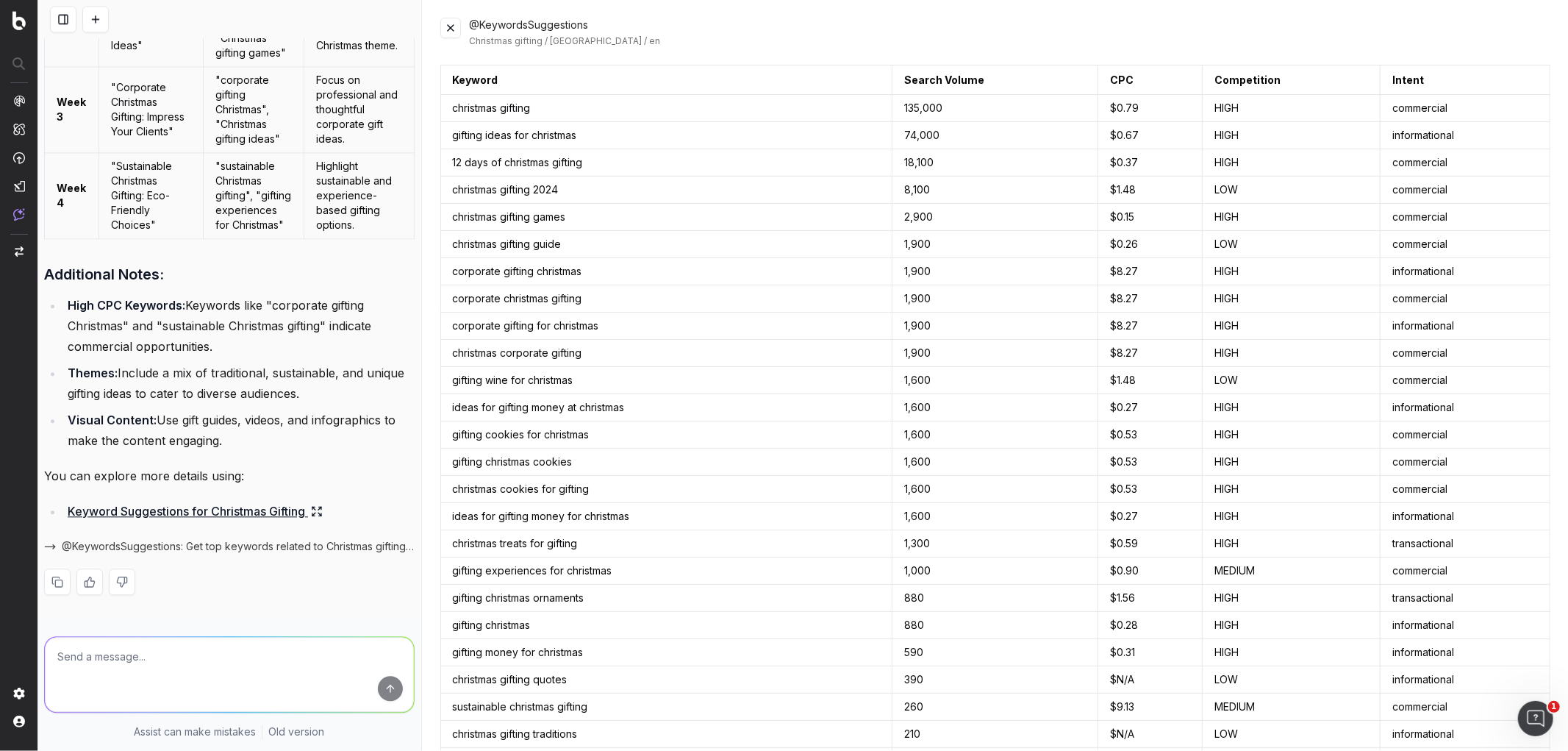
scroll to position [7390, 0]
click at [98, 659] on textarea at bounding box center [229, 674] width 369 height 75
click at [449, 33] on button at bounding box center [451, 28] width 21 height 21
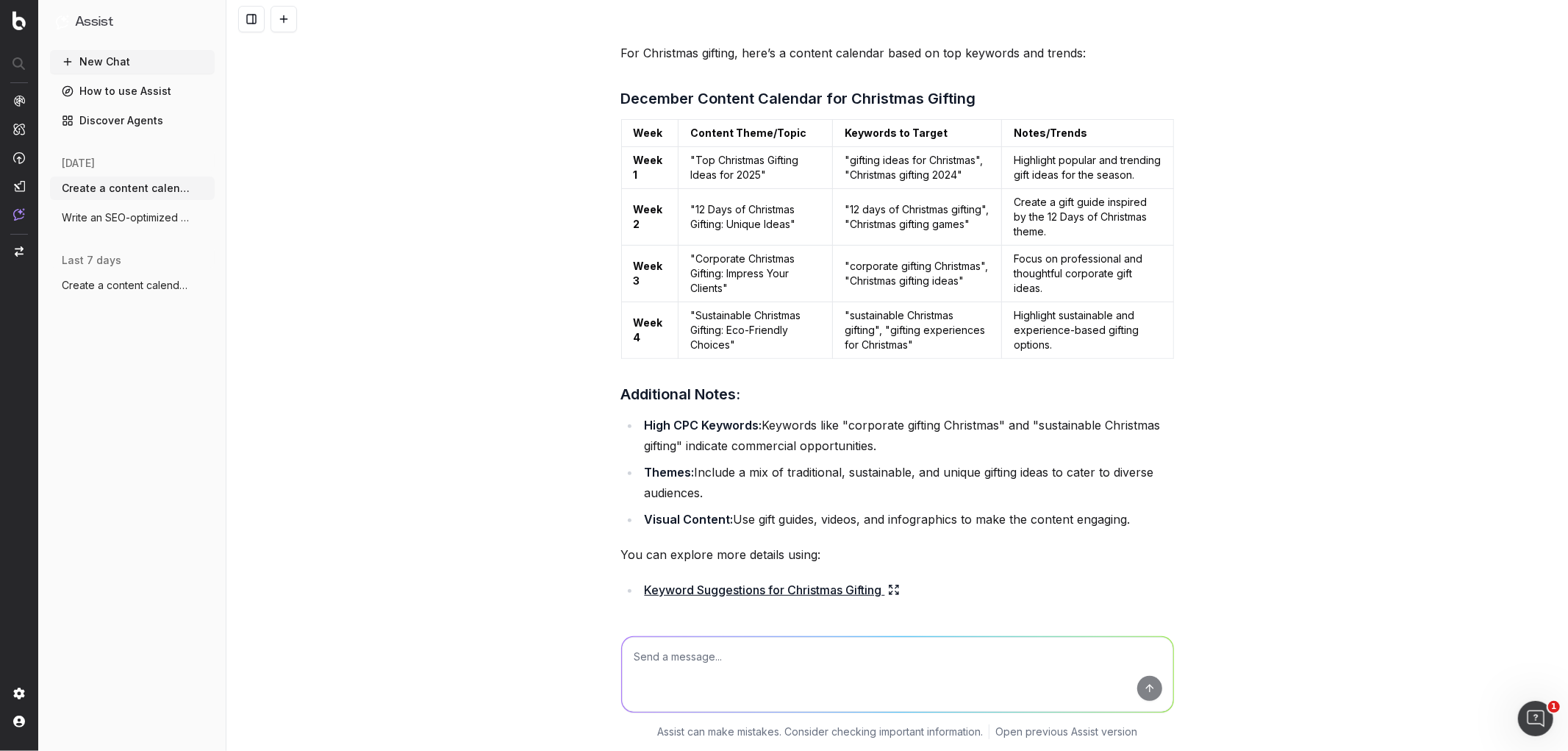
click at [703, 649] on textarea at bounding box center [897, 674] width 552 height 75
type textarea "focus on gifting hampers"
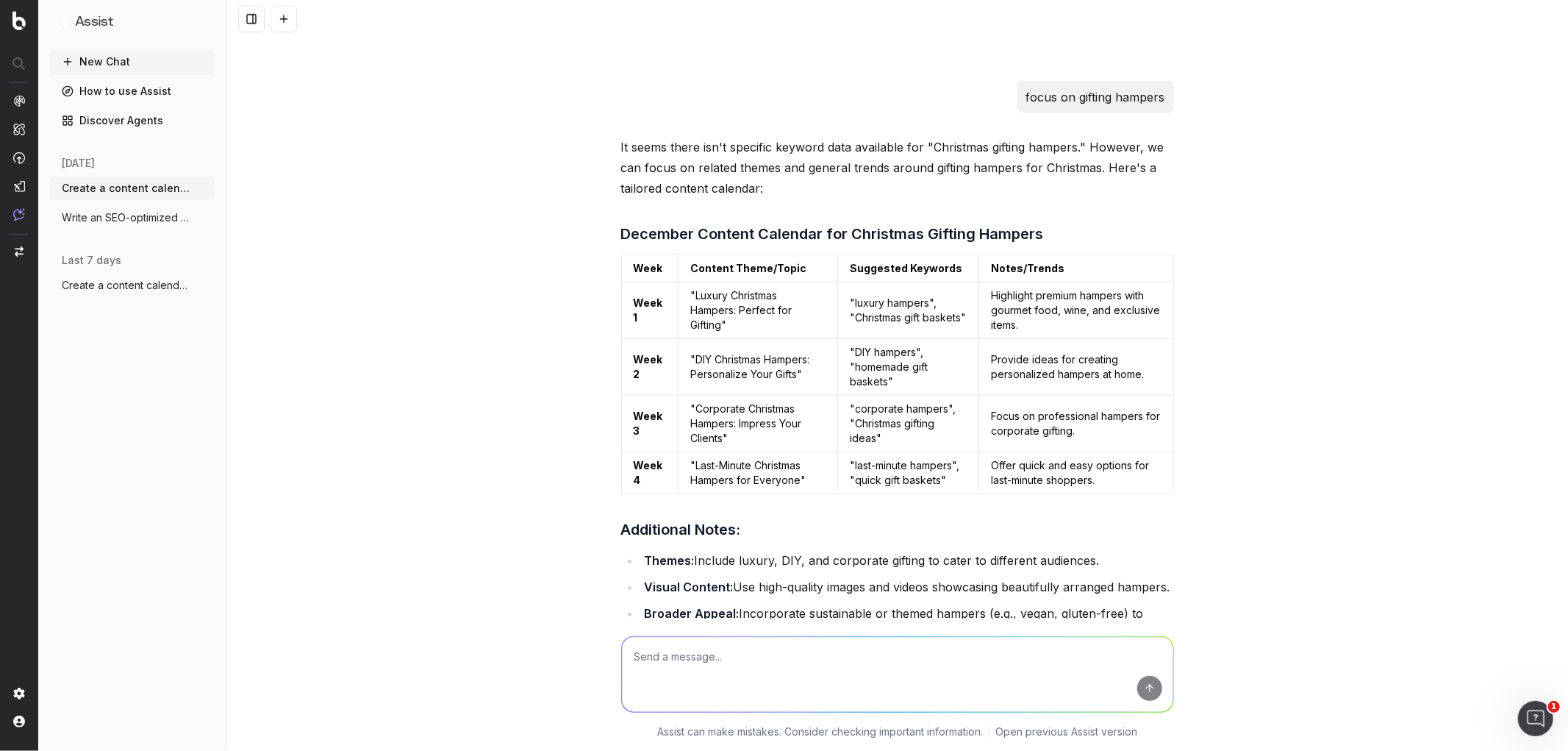
scroll to position [5756, 0]
drag, startPoint x: 715, startPoint y: 353, endPoint x: 689, endPoint y: 318, distance: 43.6
click at [689, 318] on td ""Luxury Christmas Hampers: Perfect for Gifting"" at bounding box center [758, 307] width 160 height 56
copy td "Luxury Christmas Hampers: Perfect for Gifting"
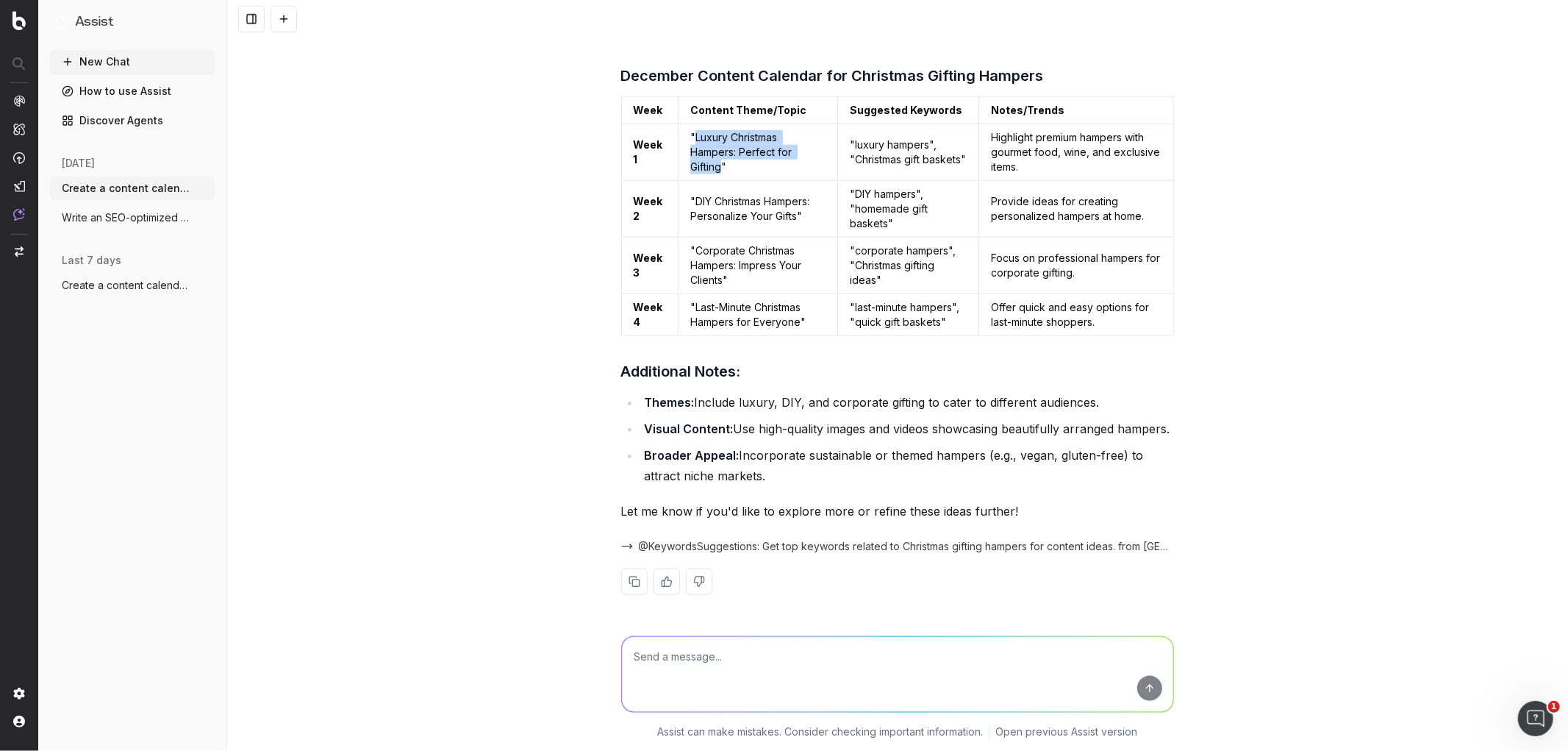
copy td "Luxury Christmas Hampers: Perfect for Gifting"
click at [685, 657] on textarea at bounding box center [897, 674] width 552 height 75
type textarea "now for a gift guide"
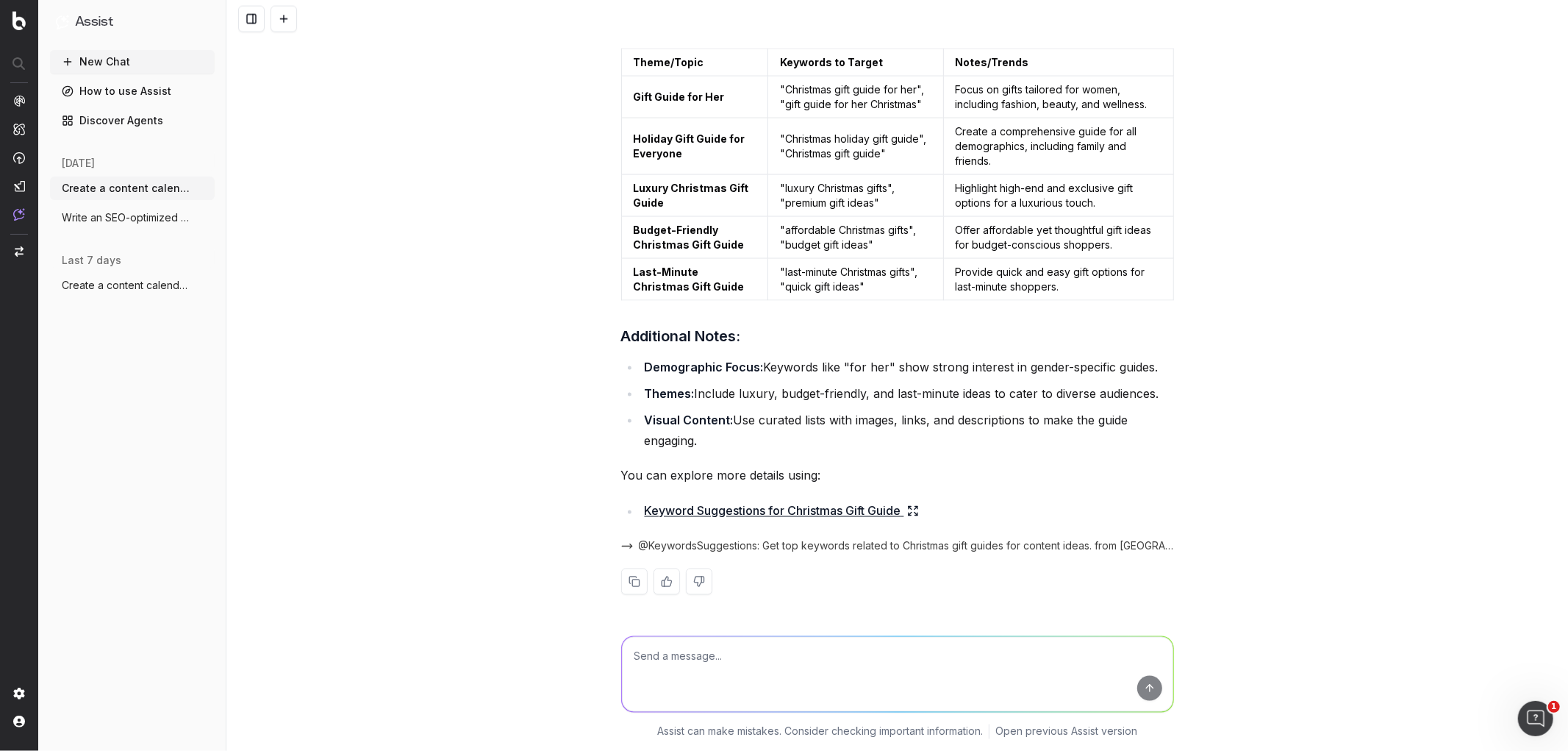
scroll to position [6666, 0]
drag, startPoint x: 827, startPoint y: 420, endPoint x: 776, endPoint y: 456, distance: 62.4
click at [776, 456] on div "Here's a content plan for a Christmas gift guide based on top-performing keywor…" at bounding box center [897, 295] width 553 height 647
click at [706, 656] on textarea at bounding box center [897, 674] width 552 height 75
click at [697, 653] on textarea "plan a content calendar" at bounding box center [897, 674] width 552 height 75
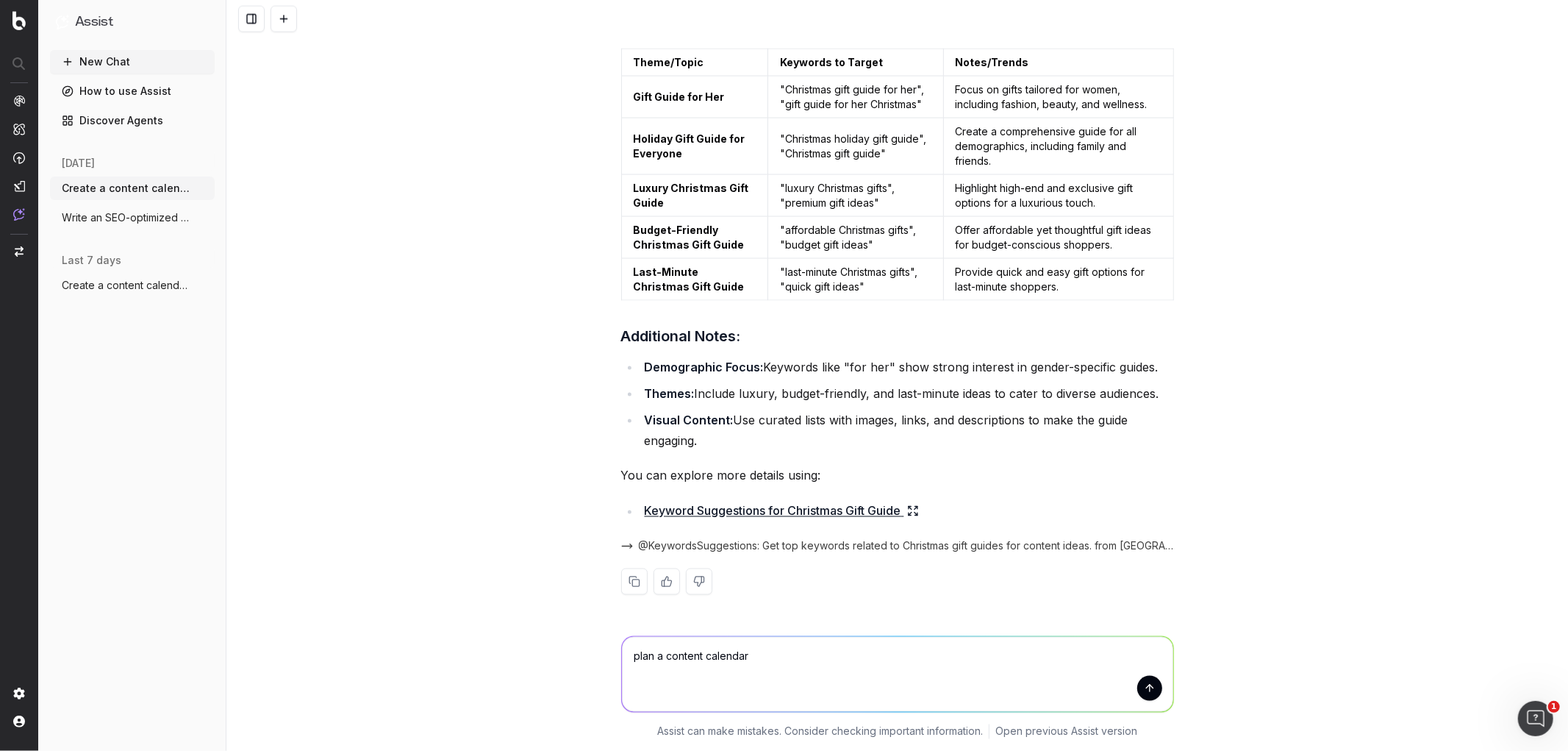
click at [753, 659] on textarea "plan a content calendar" at bounding box center [897, 674] width 552 height 75
type textarea "plan a content calendar with monthly articles based on customer trends"
click at [1145, 690] on button "submit" at bounding box center [1150, 689] width 25 height 25
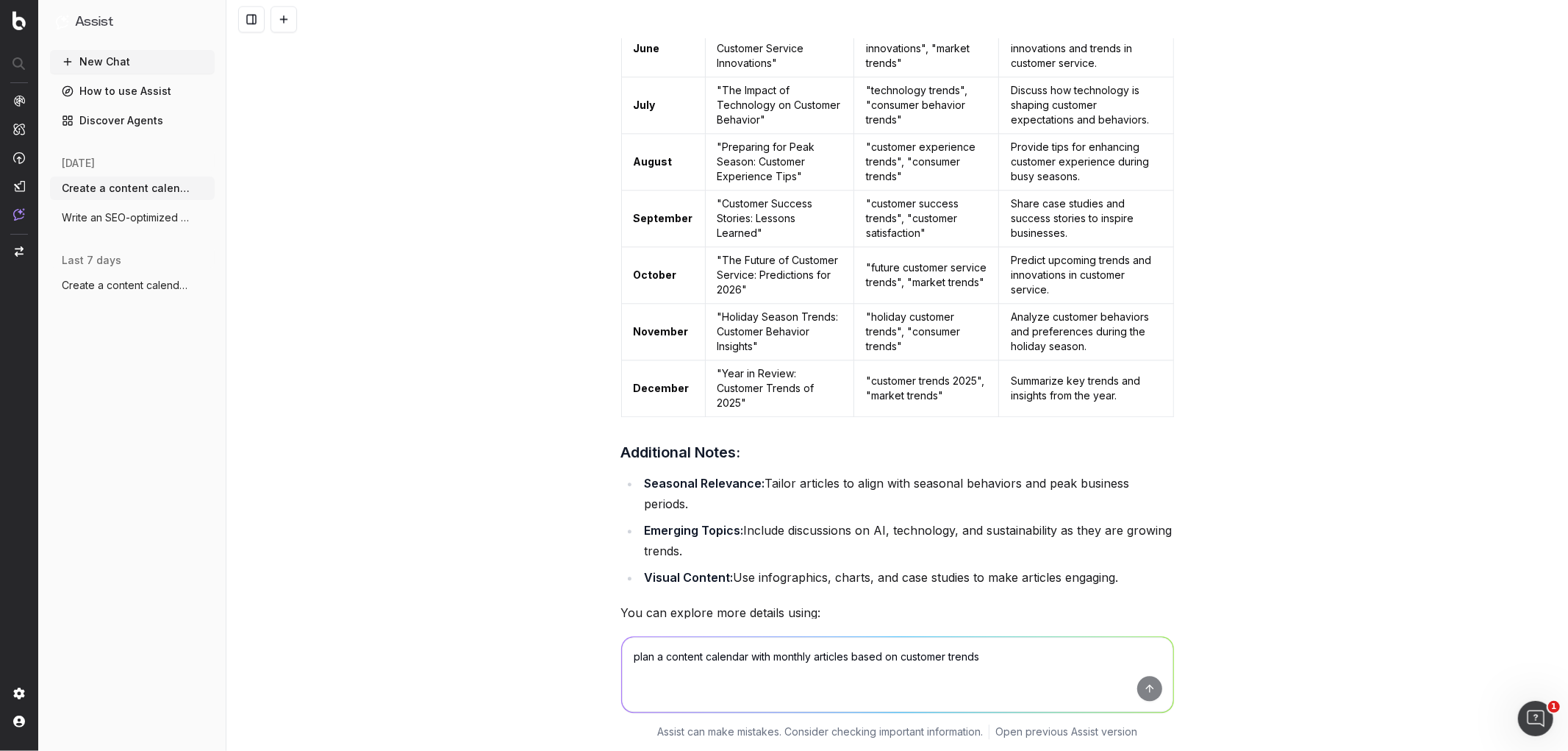
scroll to position [7866, 0]
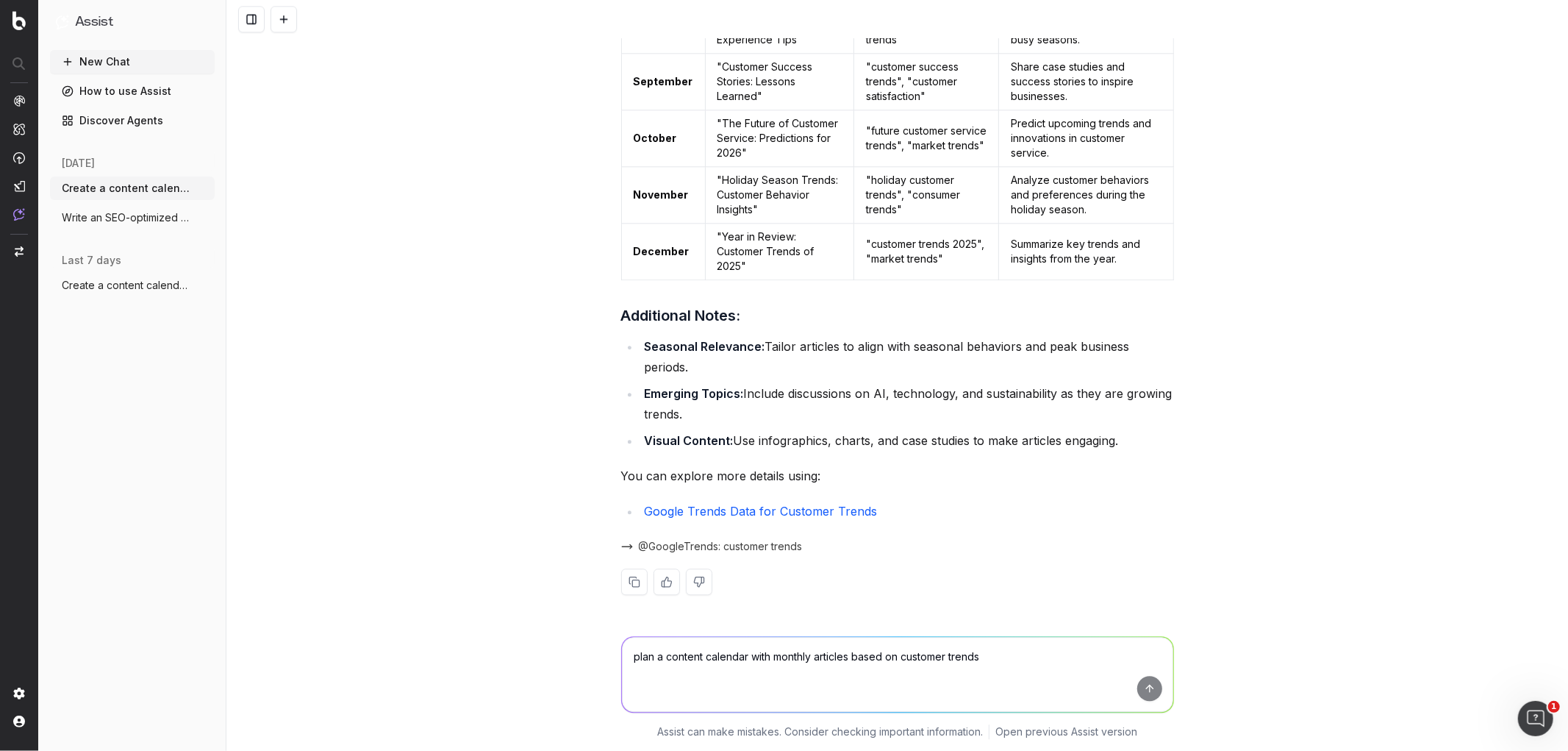
click at [769, 652] on textarea "plan a content calendar with monthly articles based on customer trends" at bounding box center [897, 674] width 552 height 75
type textarea "f"
type textarea "this is for fashion / lifestyle blog content"
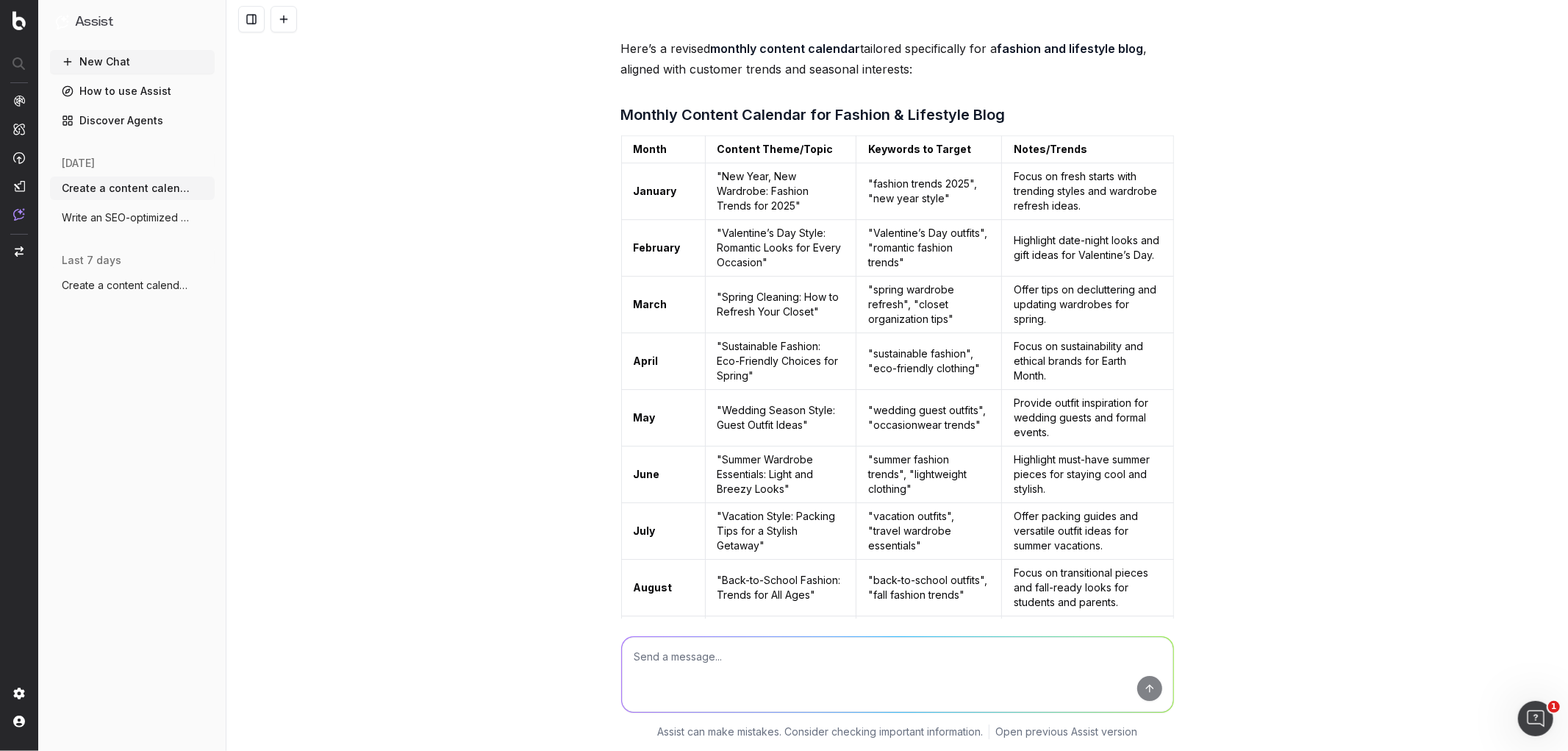
scroll to position [8460, 0]
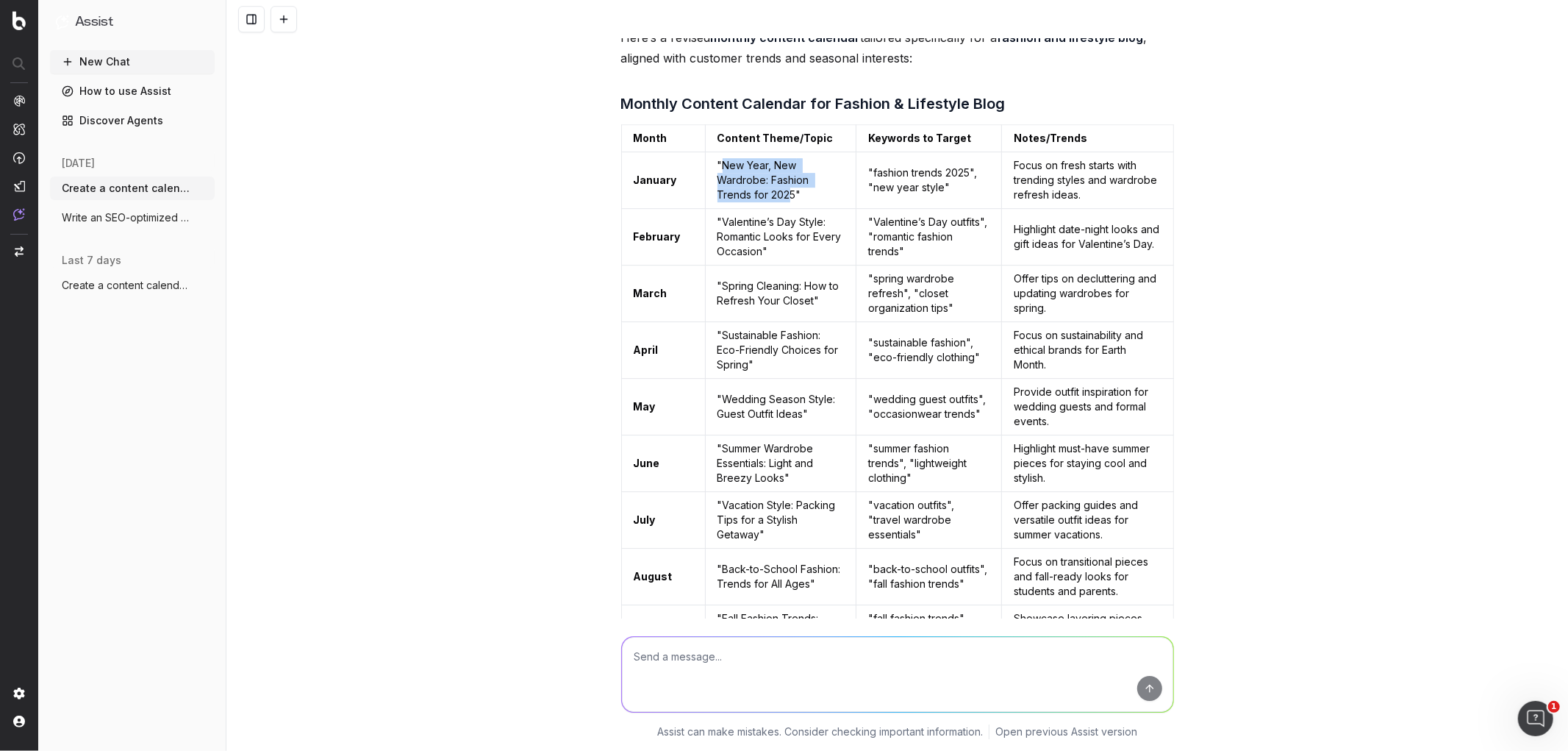
drag, startPoint x: 711, startPoint y: 216, endPoint x: 782, endPoint y: 244, distance: 76.3
click at [782, 209] on td ""New Year, New Wardrobe: Fashion Trends for 2025"" at bounding box center [780, 181] width 152 height 56
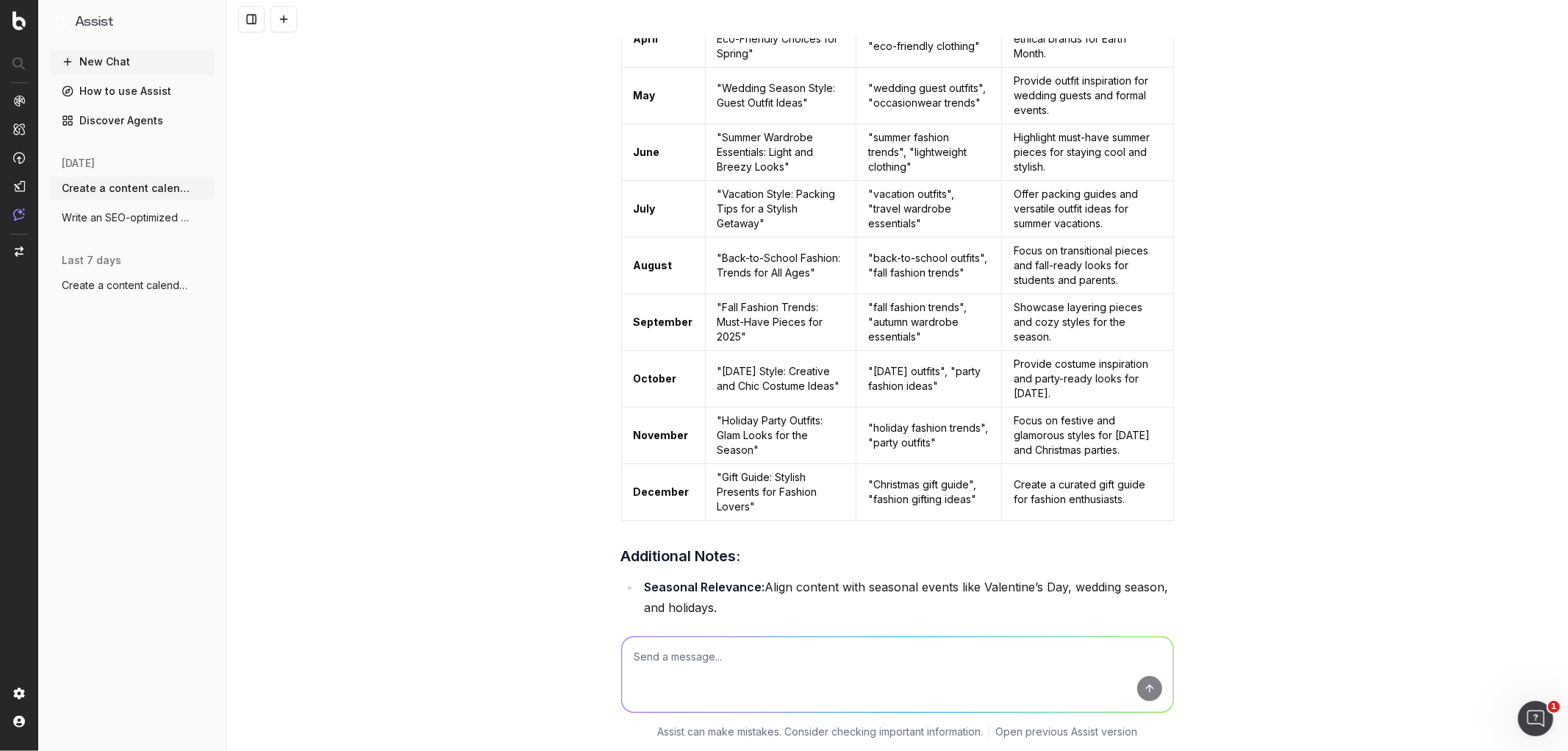
scroll to position [8771, 0]
click at [741, 465] on td ""Holiday Party Outfits: Glam Looks for the Season"" at bounding box center [780, 436] width 152 height 56
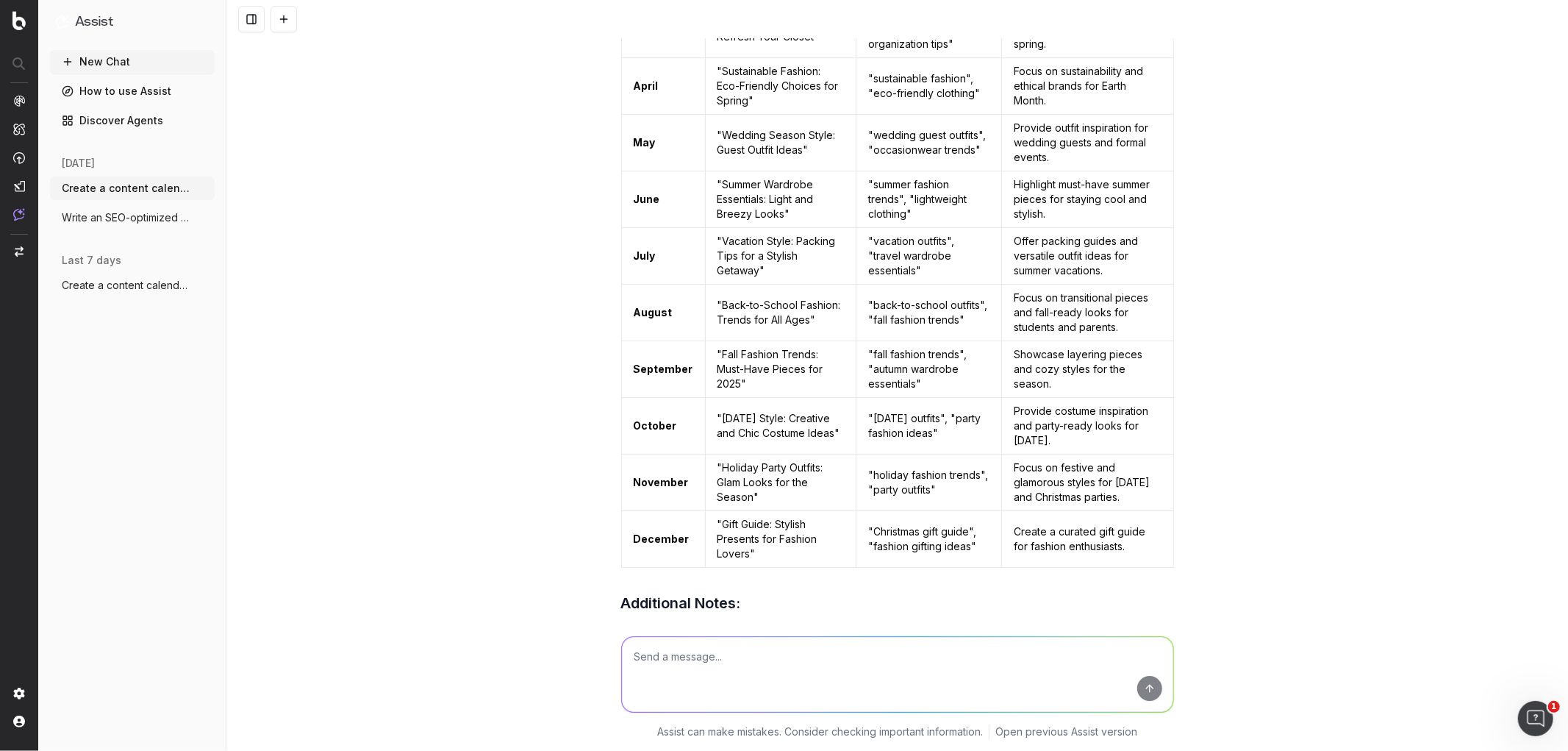
scroll to position [8692, 0]
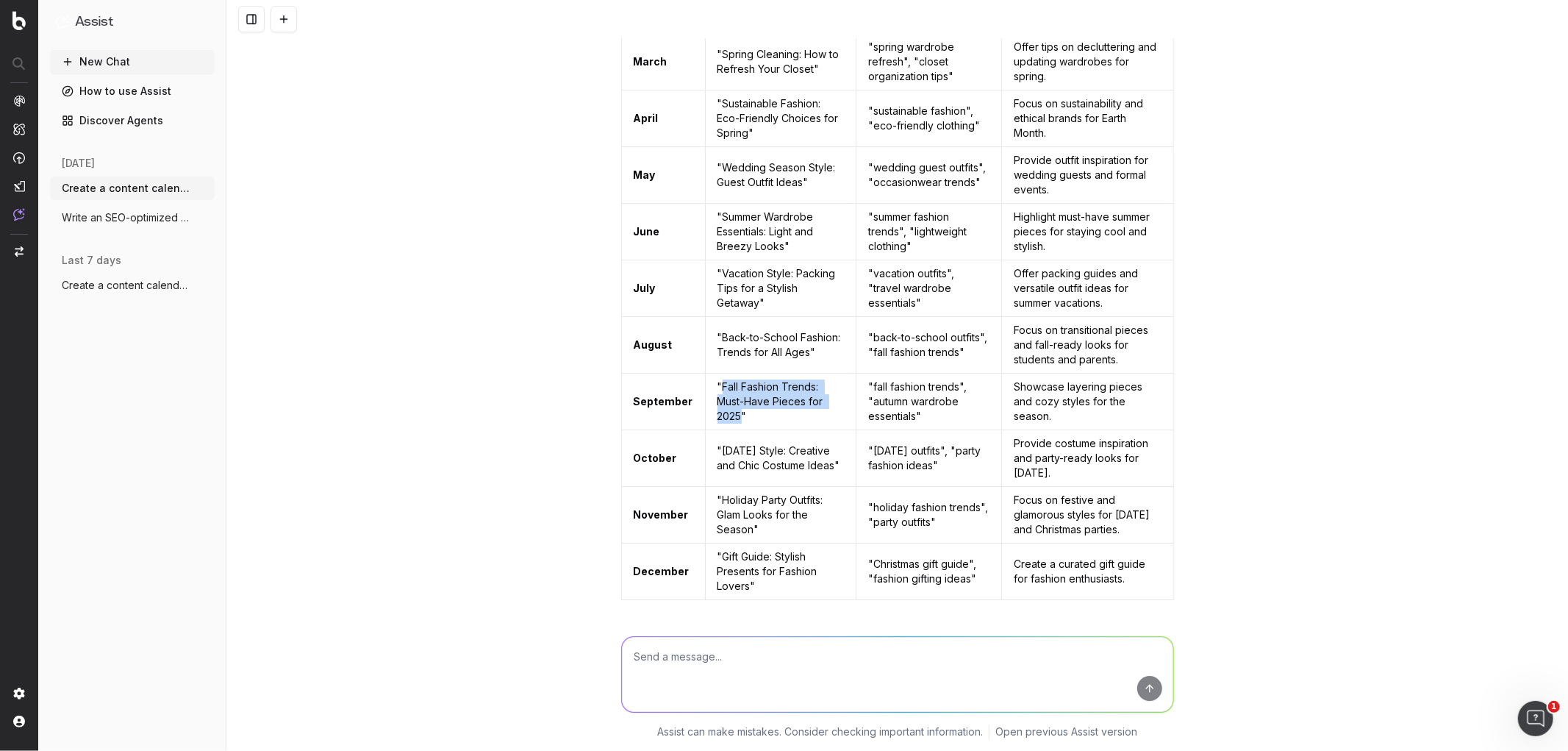
drag, startPoint x: 731, startPoint y: 466, endPoint x: 710, endPoint y: 434, distance: 38.3
click at [710, 430] on td ""Fall Fashion Trends: Must-Have Pieces for 2025"" at bounding box center [780, 402] width 152 height 56
copy td "Fall Fashion Trends: Must-Have Pieces for 2025"
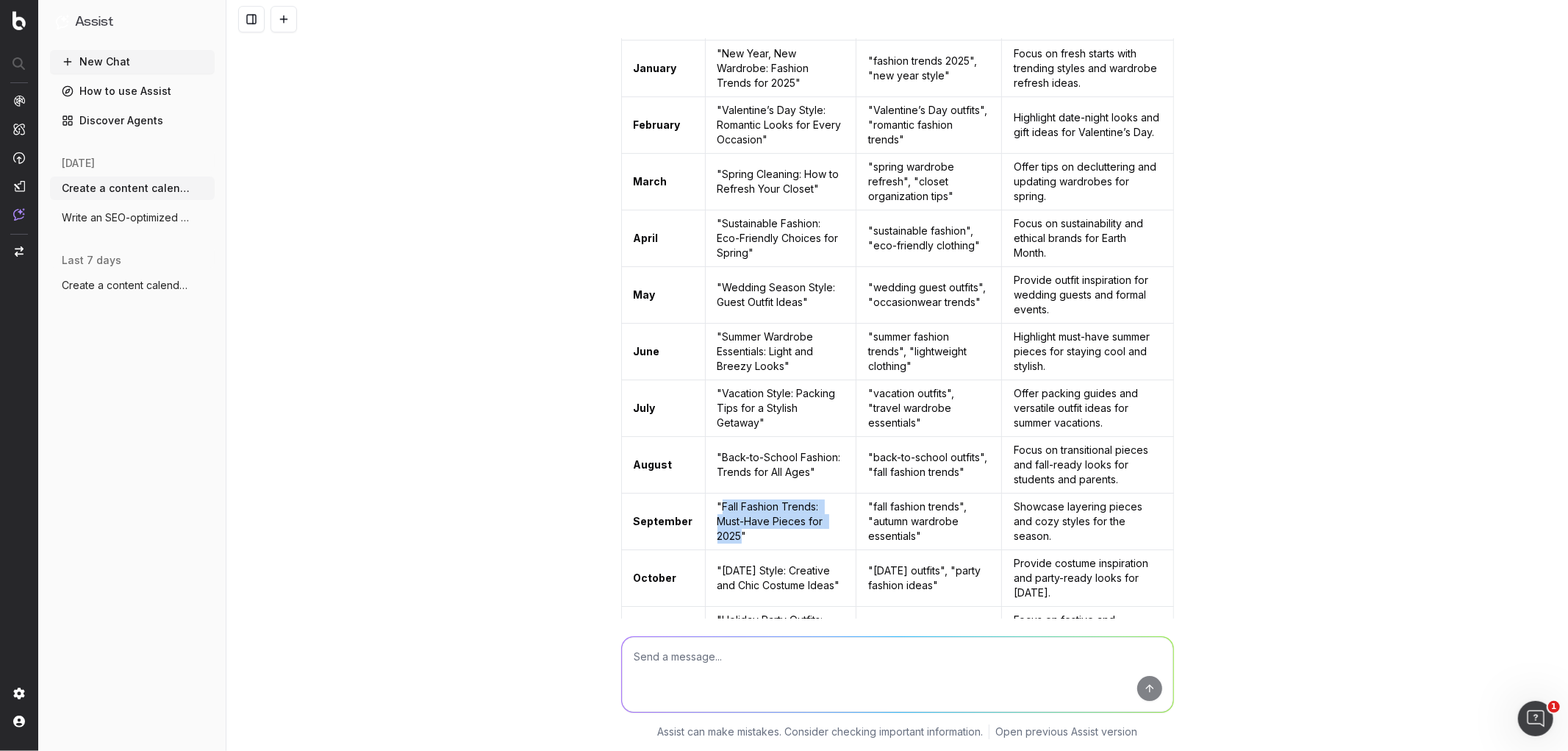
scroll to position [8581, 0]
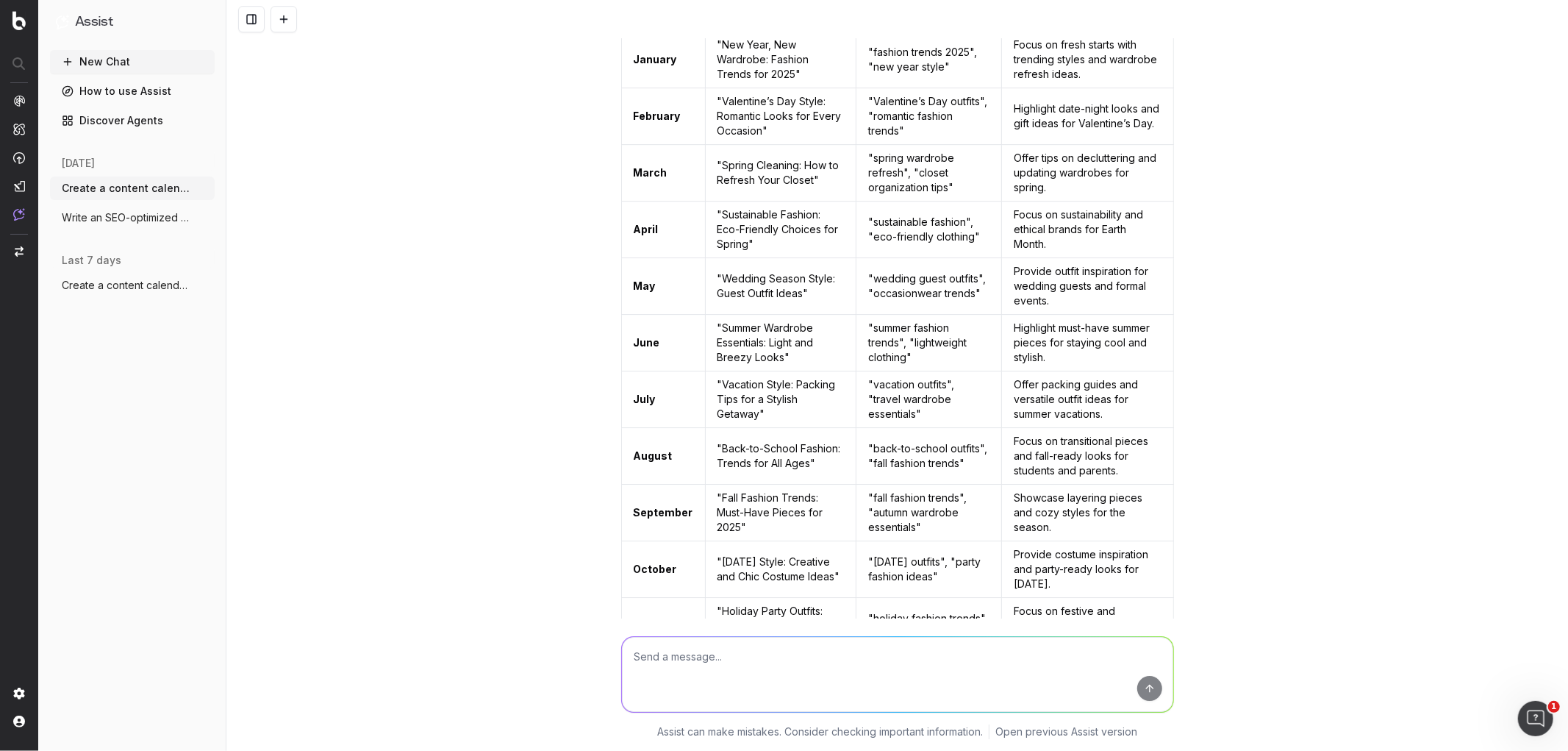
click at [362, 533] on div "Create a content calendar using trends & top keywords for activewear Based on G…" at bounding box center [897, 376] width 1342 height 751
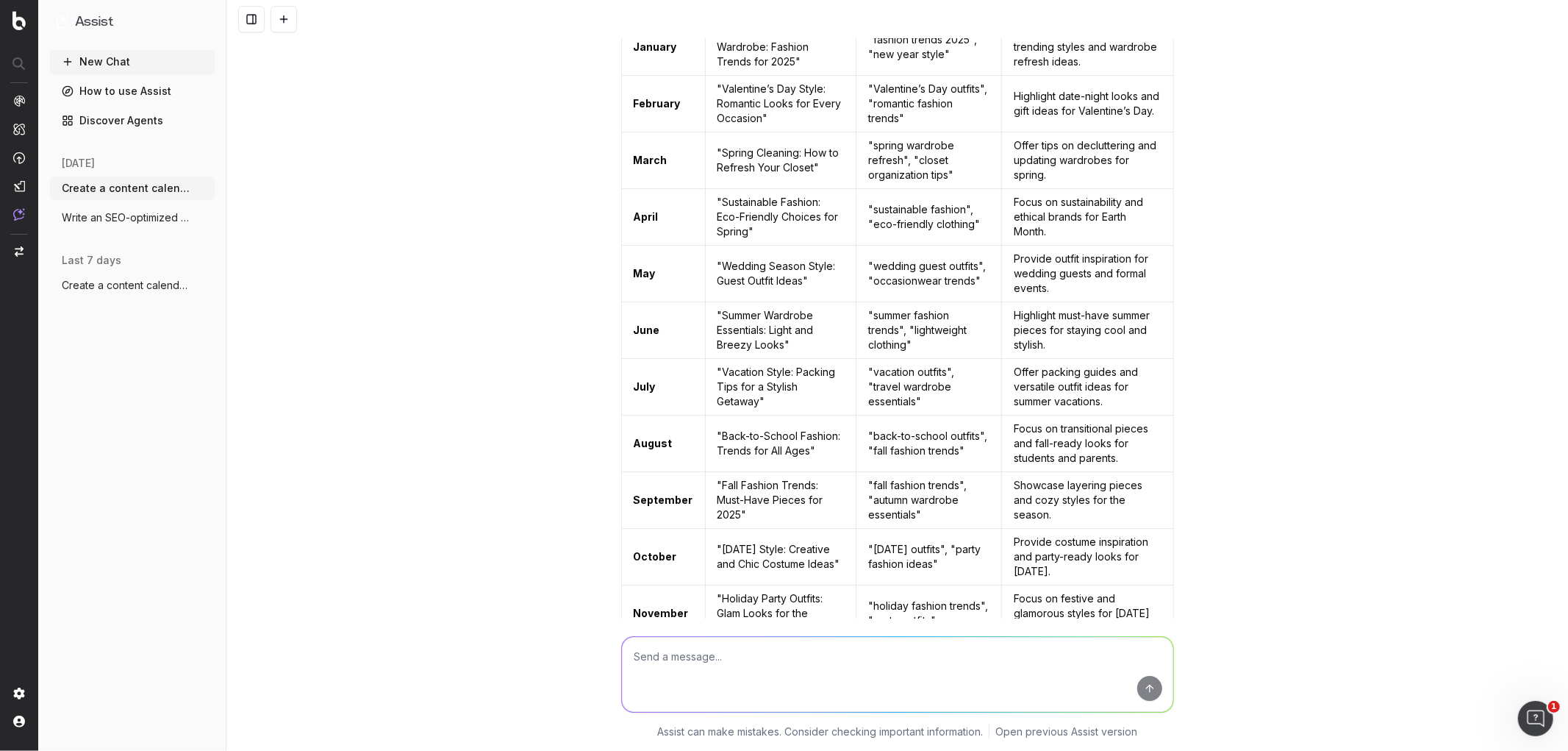
scroll to position [8594, 0]
click at [1155, 18] on button at bounding box center [1160, 4] width 27 height 27
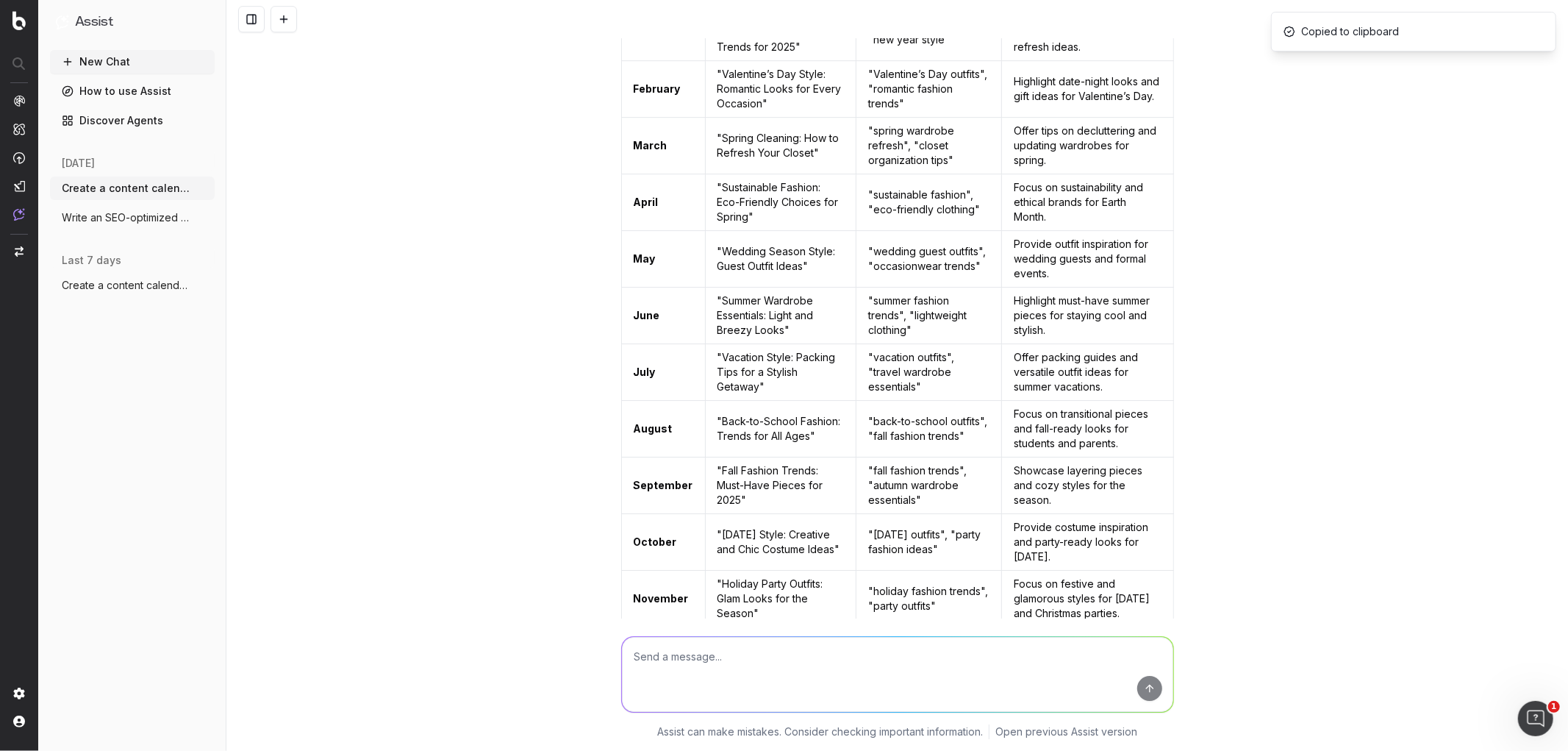
scroll to position [8609, 0]
click at [15, 213] on img at bounding box center [19, 214] width 12 height 13
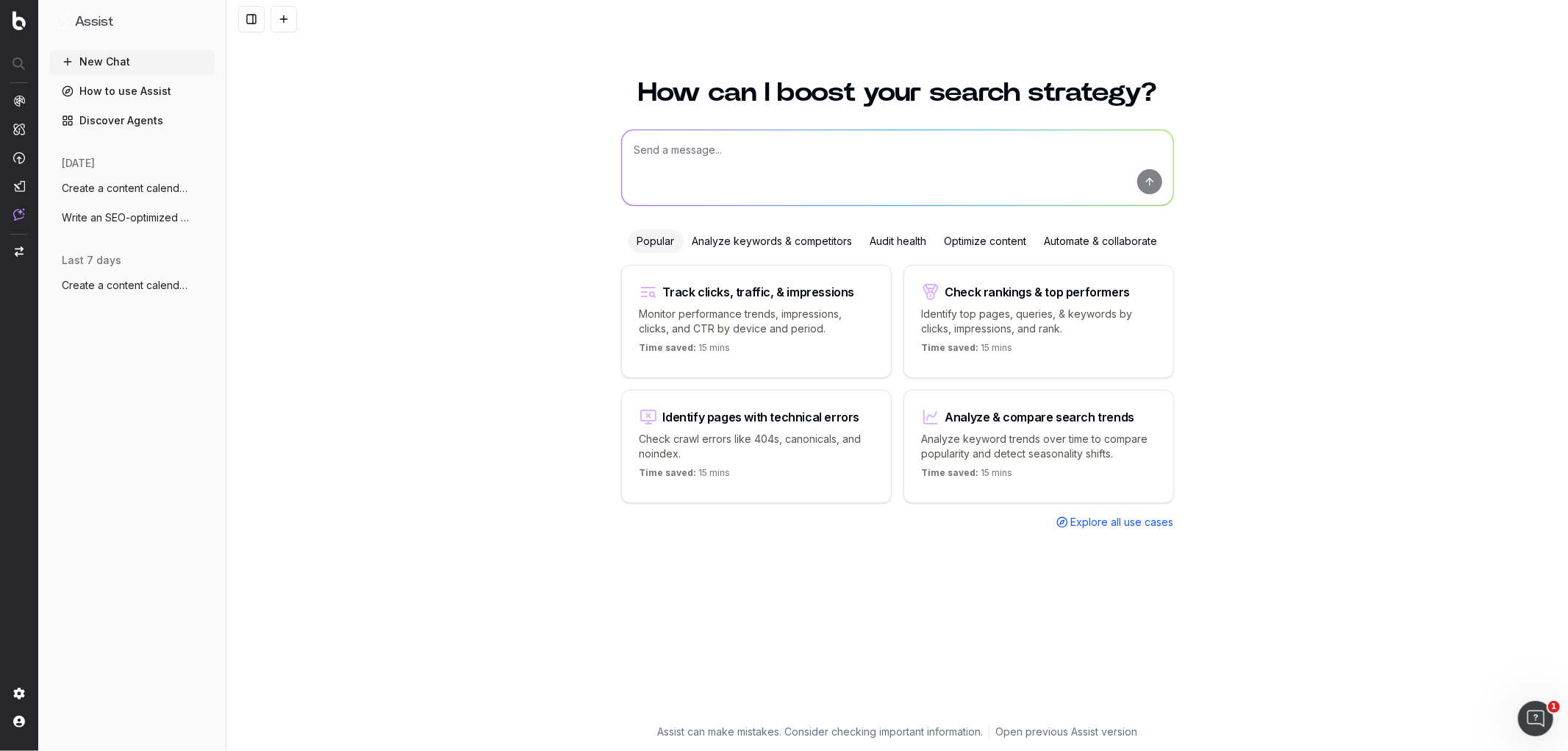
click at [974, 244] on div "Optimize content" at bounding box center [985, 241] width 100 height 24
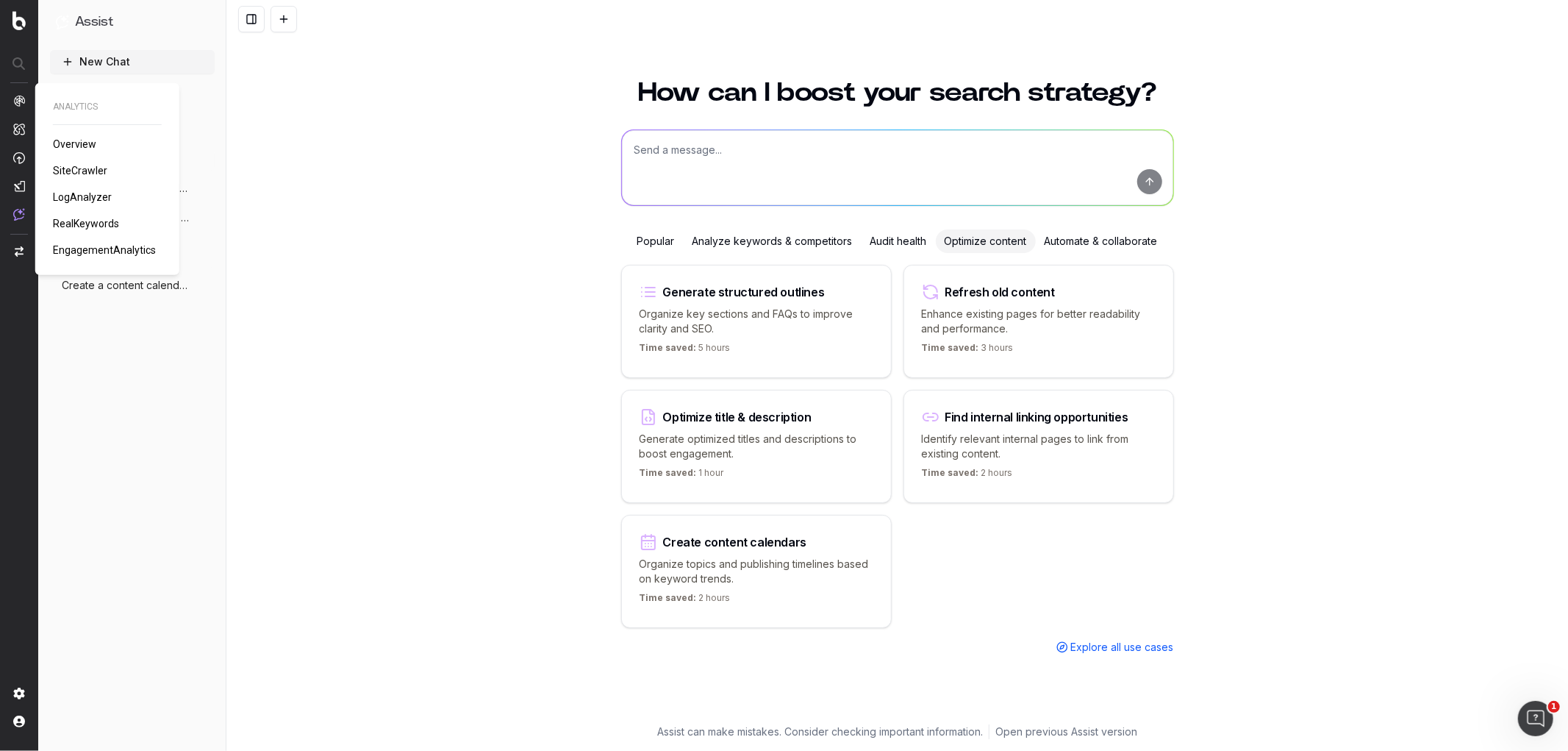
click at [24, 126] on img at bounding box center [19, 129] width 12 height 13
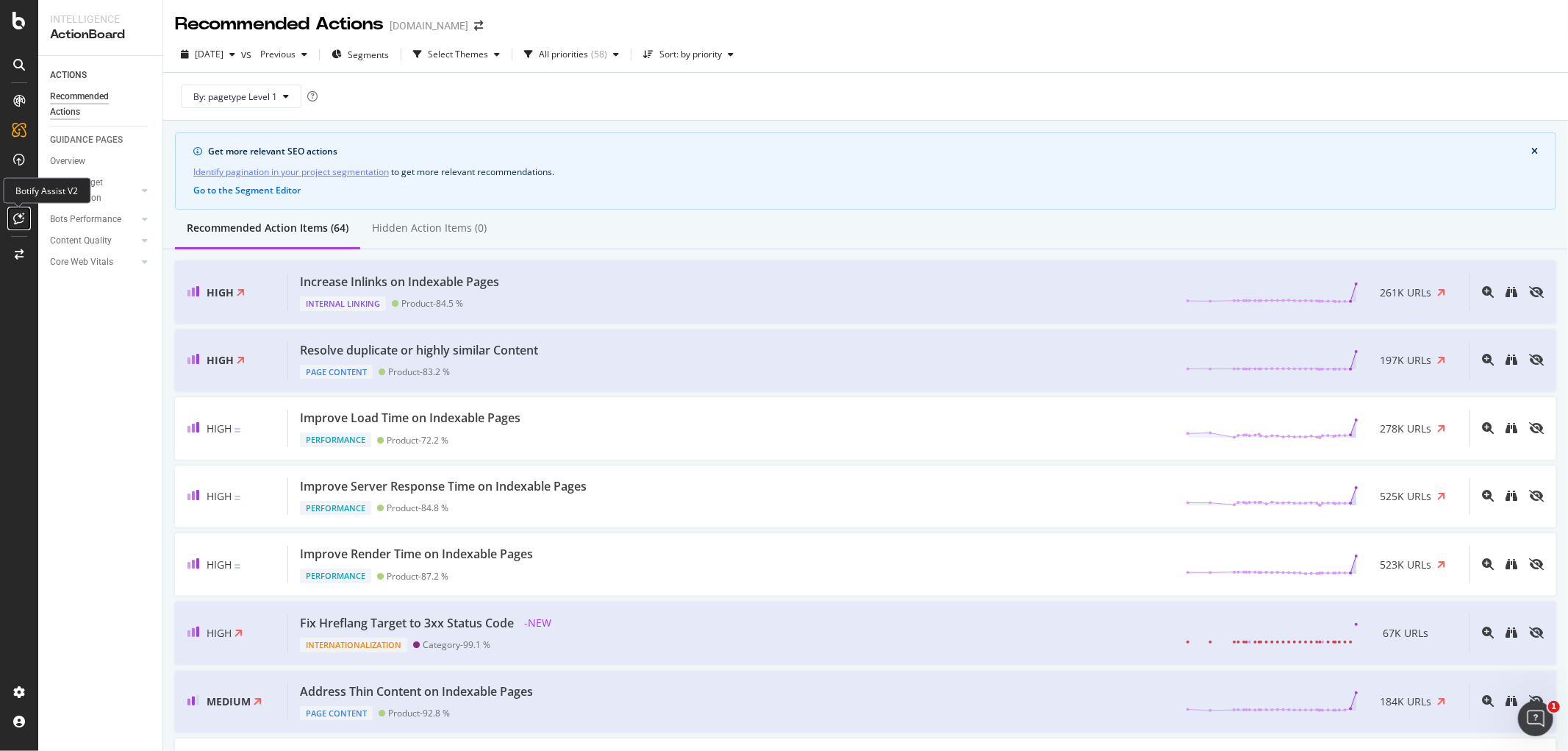
click at [12, 209] on div at bounding box center [19, 218] width 24 height 24
